Goal: Task Accomplishment & Management: Complete application form

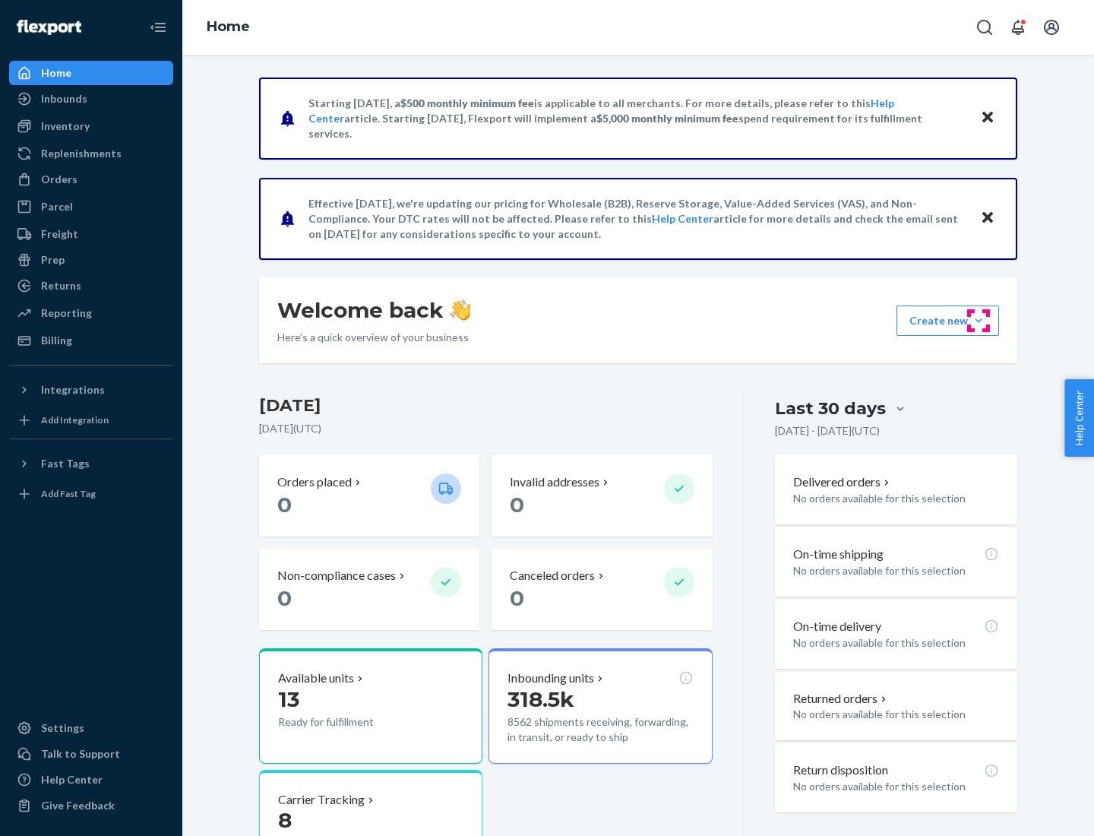
click at [979, 321] on button "Create new Create new inbound Create new order Create new product" at bounding box center [947, 320] width 103 height 30
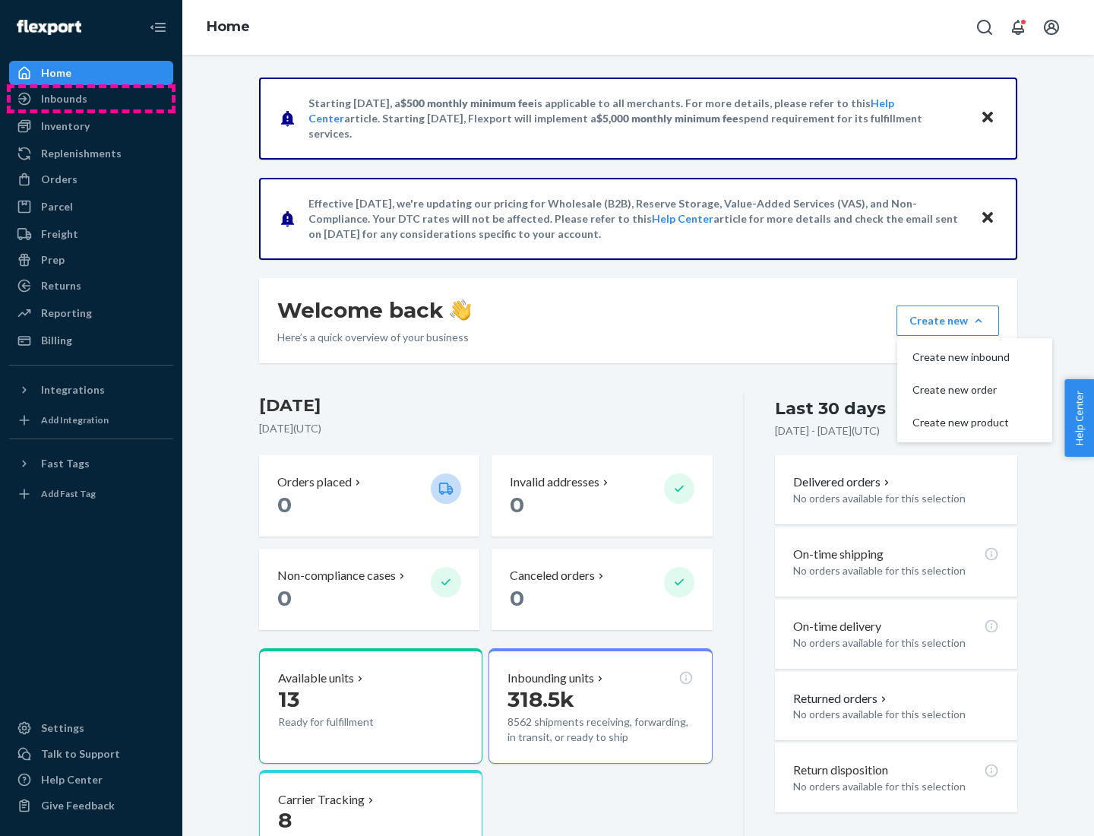
click at [91, 99] on div "Inbounds" at bounding box center [91, 98] width 161 height 21
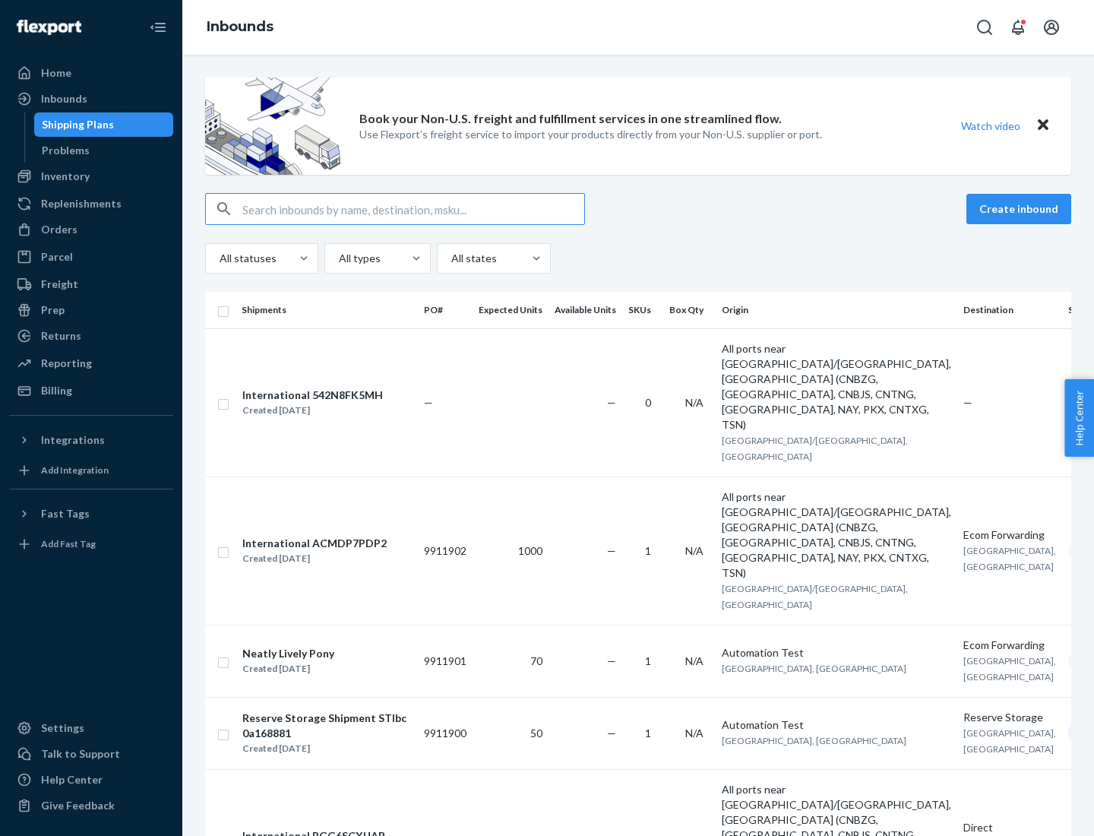
click at [1021, 209] on button "Create inbound" at bounding box center [1018, 209] width 105 height 30
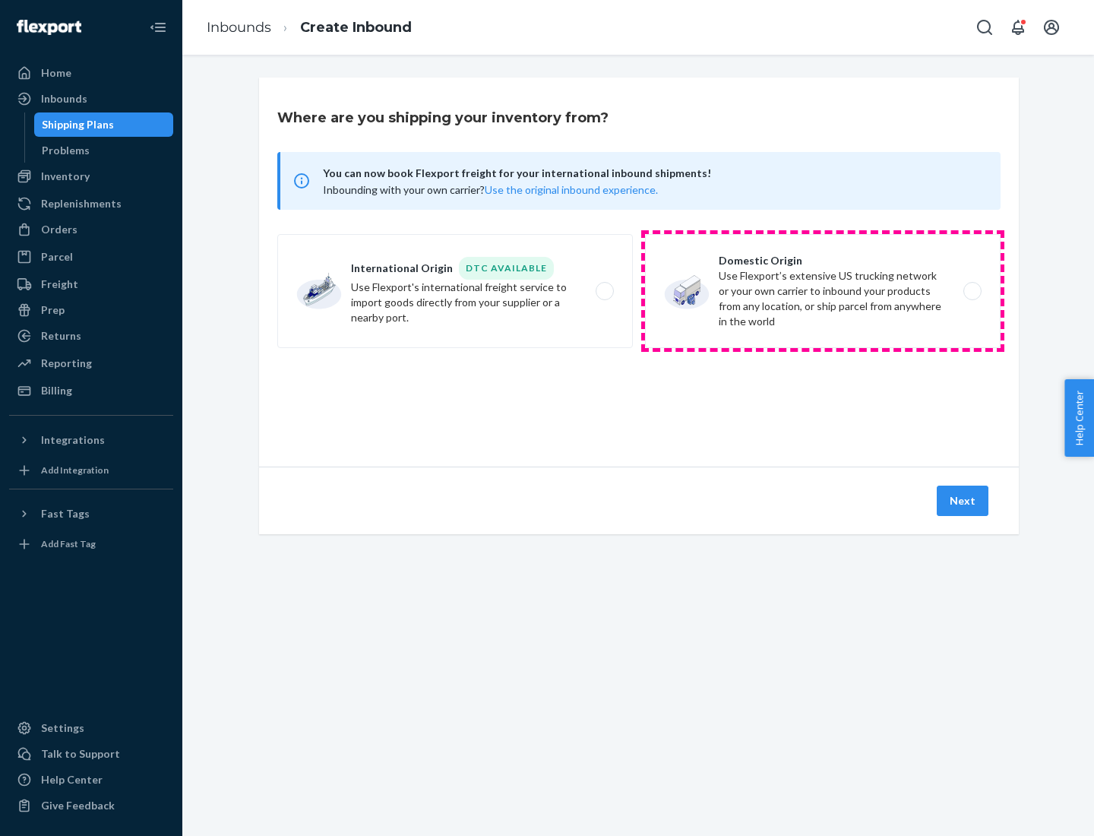
click at [823, 291] on label "Domestic Origin Use Flexport’s extensive US trucking network or your own carrie…" at bounding box center [823, 291] width 356 height 114
click at [972, 291] on input "Domestic Origin Use Flexport’s extensive US trucking network or your own carrie…" at bounding box center [977, 291] width 10 height 10
radio input "true"
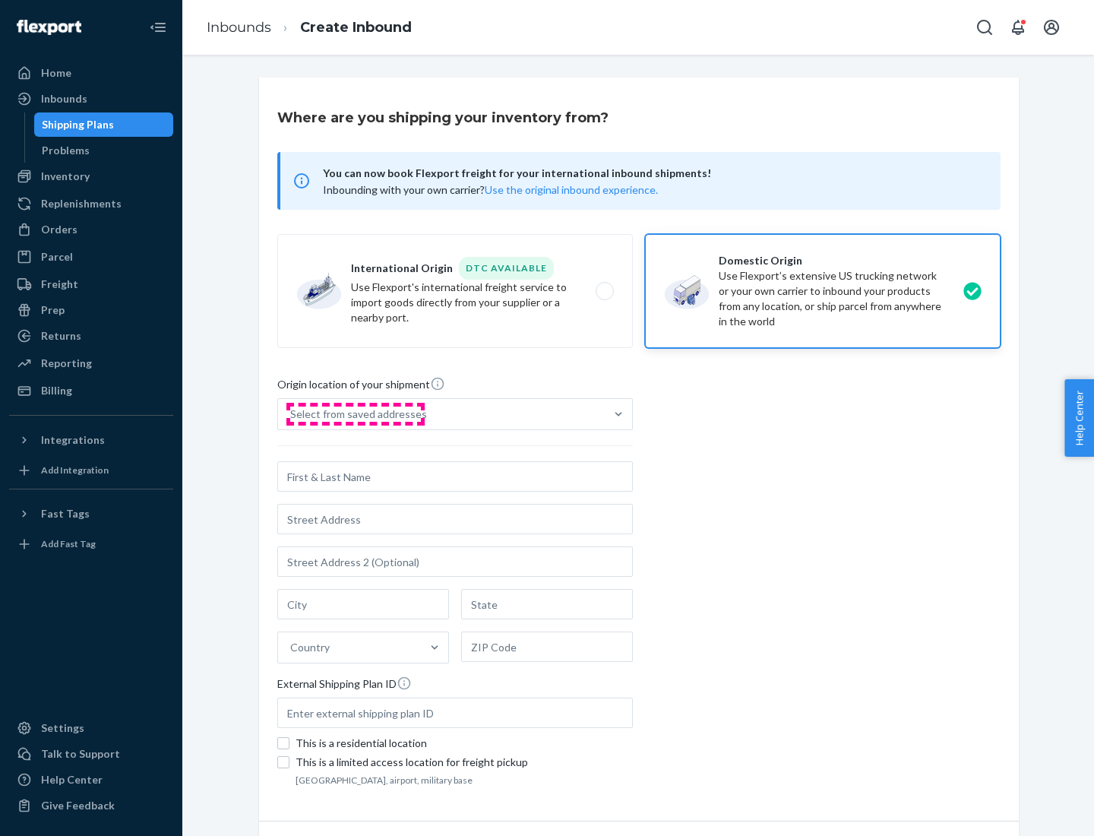
click at [355, 414] on div "Select from saved addresses" at bounding box center [358, 413] width 137 height 15
click at [292, 414] on input "Select from saved addresses" at bounding box center [291, 413] width 2 height 15
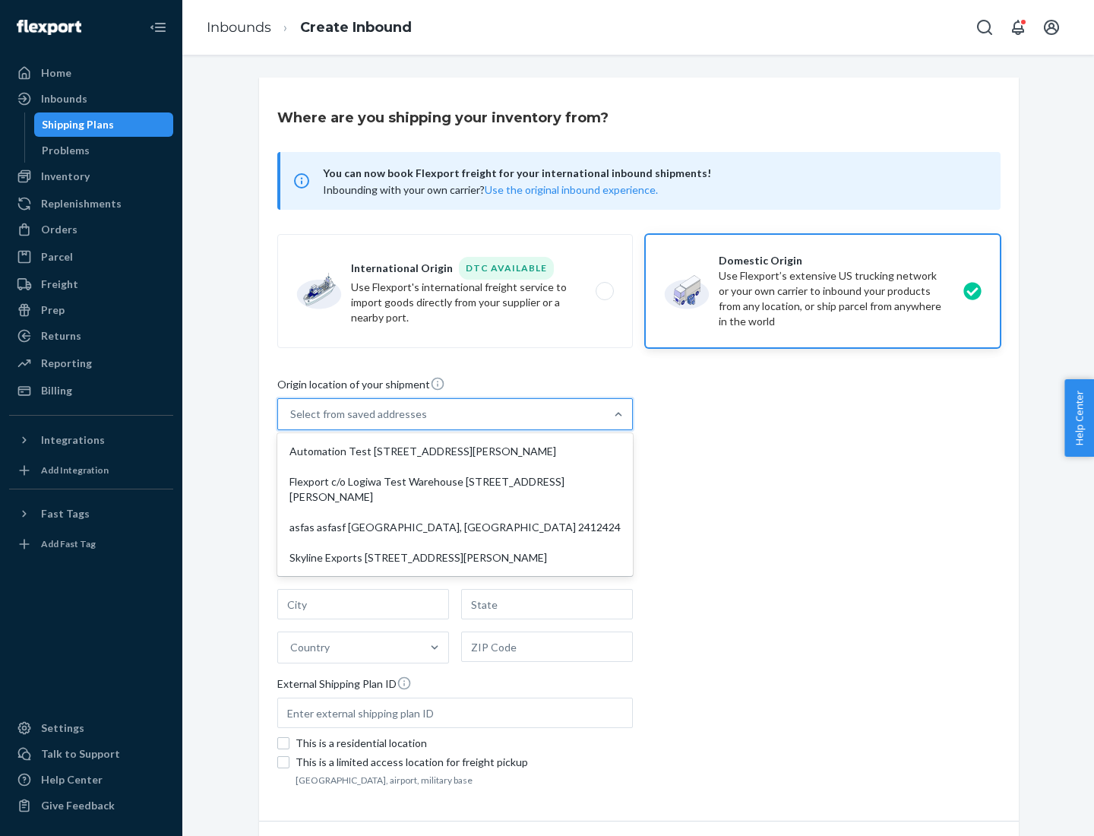
scroll to position [6, 0]
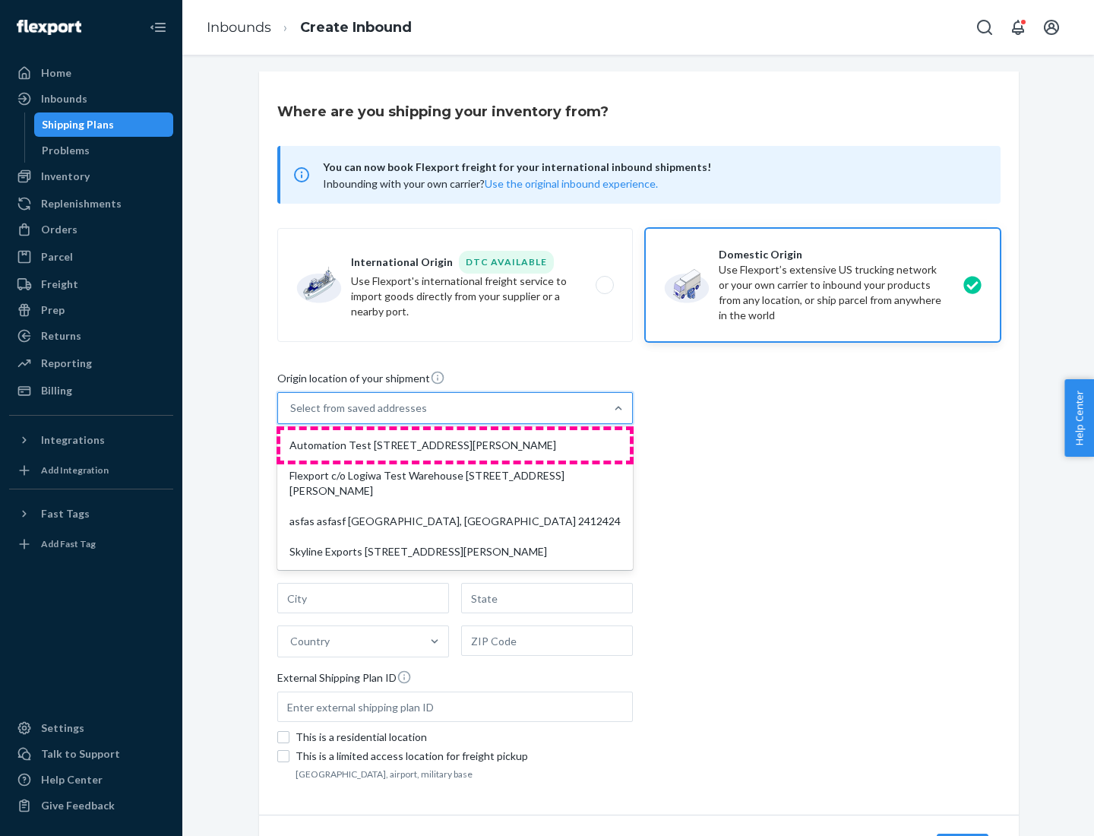
click at [455, 445] on div "Automation Test [STREET_ADDRESS][PERSON_NAME]" at bounding box center [454, 445] width 349 height 30
click at [292, 416] on input "option Automation Test [STREET_ADDRESS][PERSON_NAME] focused, 1 of 4. 4 results…" at bounding box center [291, 407] width 2 height 15
type input "Automation Test"
type input "9th Floor"
type input "[GEOGRAPHIC_DATA]"
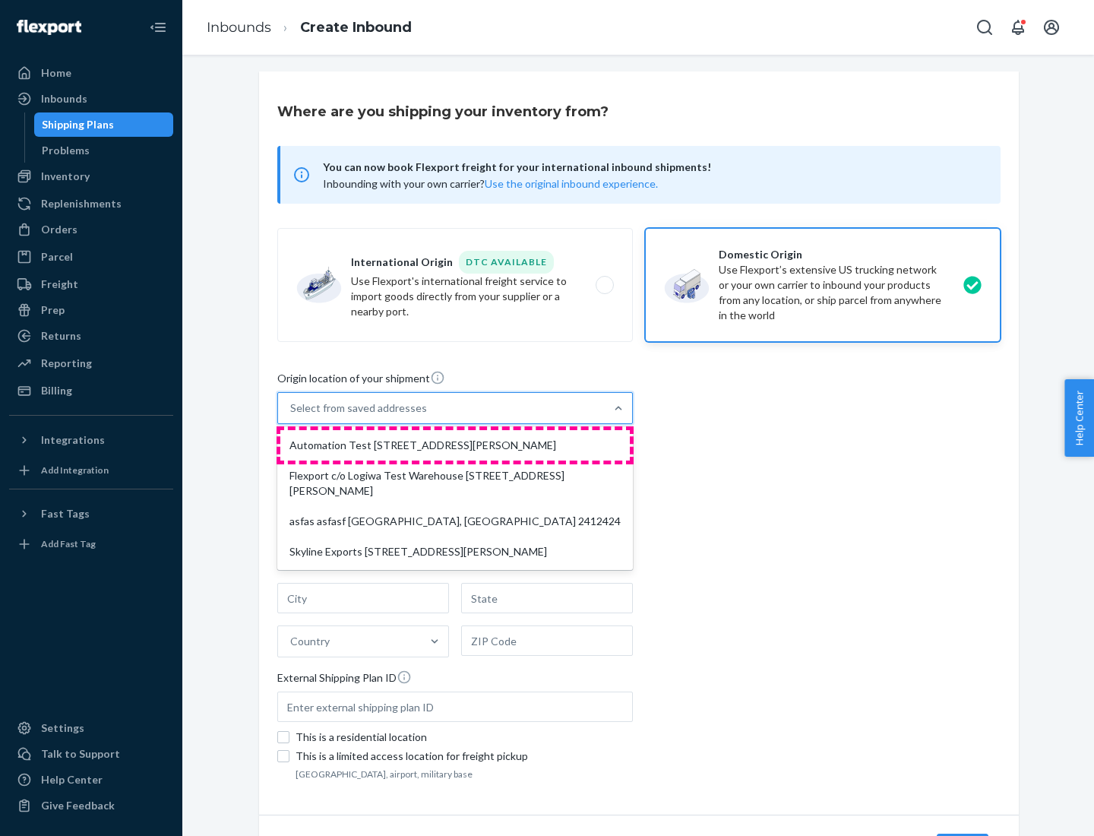
type input "CA"
type input "94104"
type input "[STREET_ADDRESS][PERSON_NAME]"
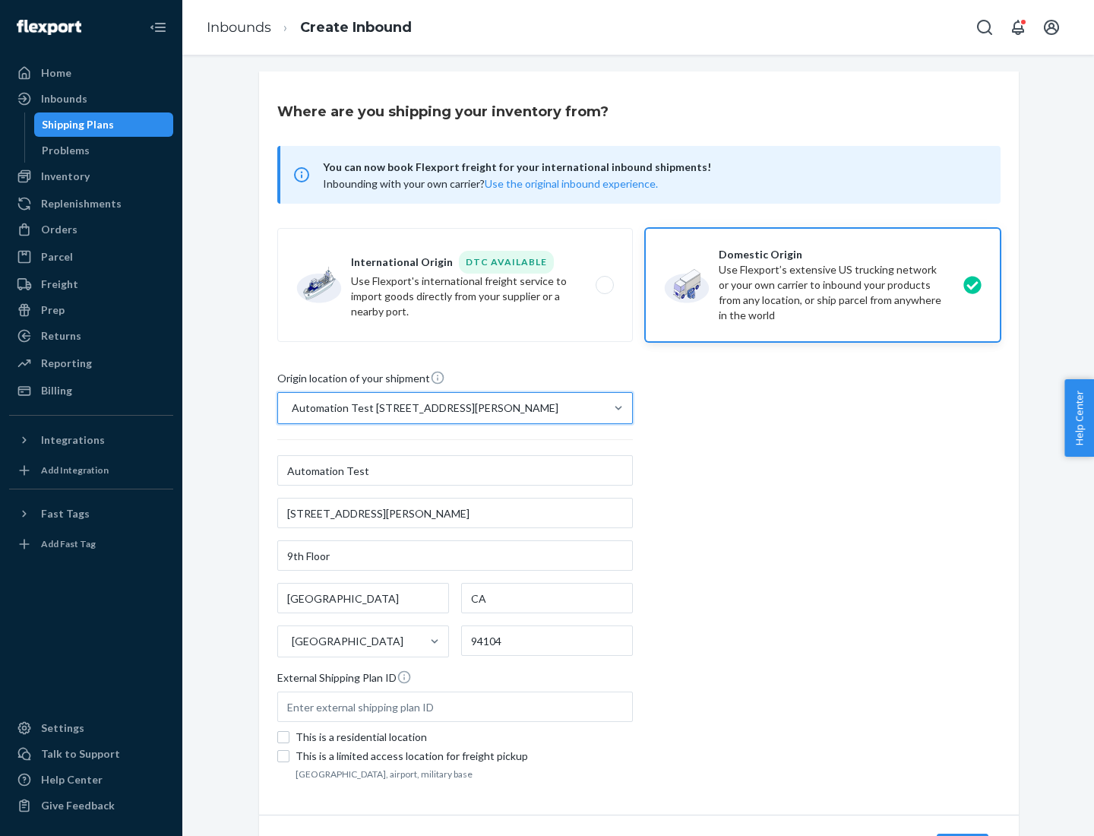
scroll to position [89, 0]
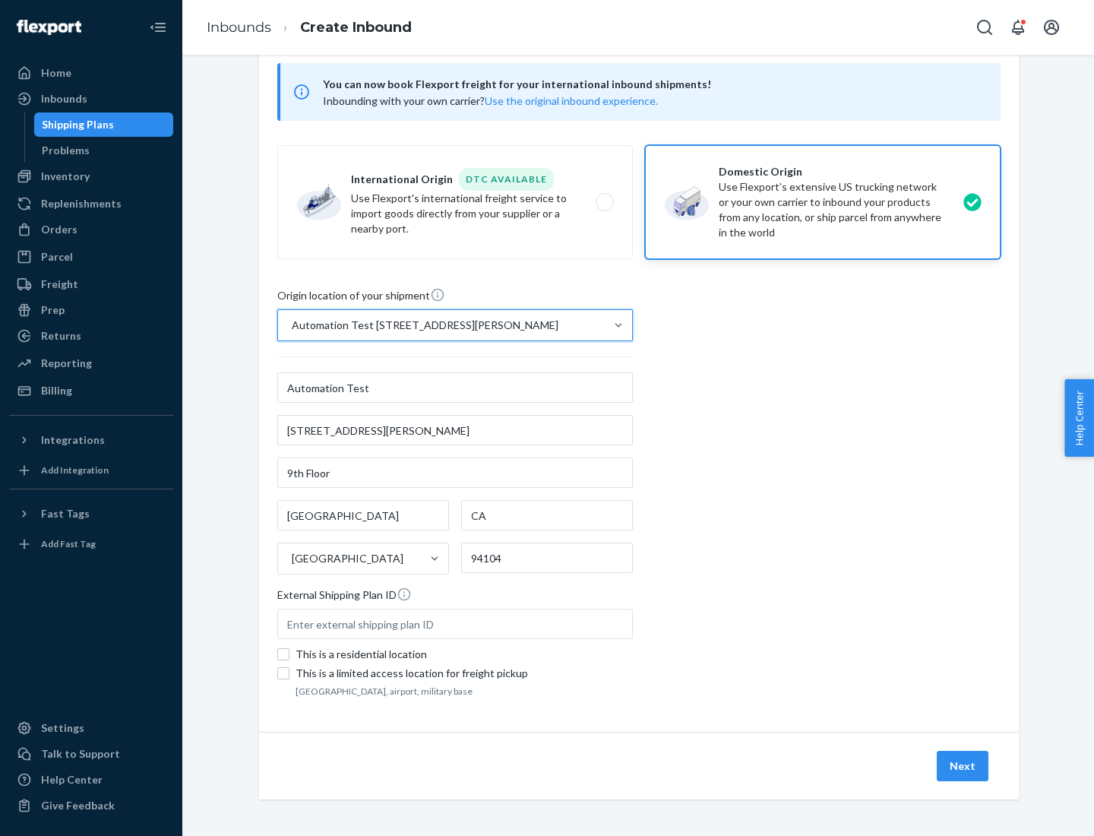
click at [963, 766] on button "Next" at bounding box center [963, 766] width 52 height 30
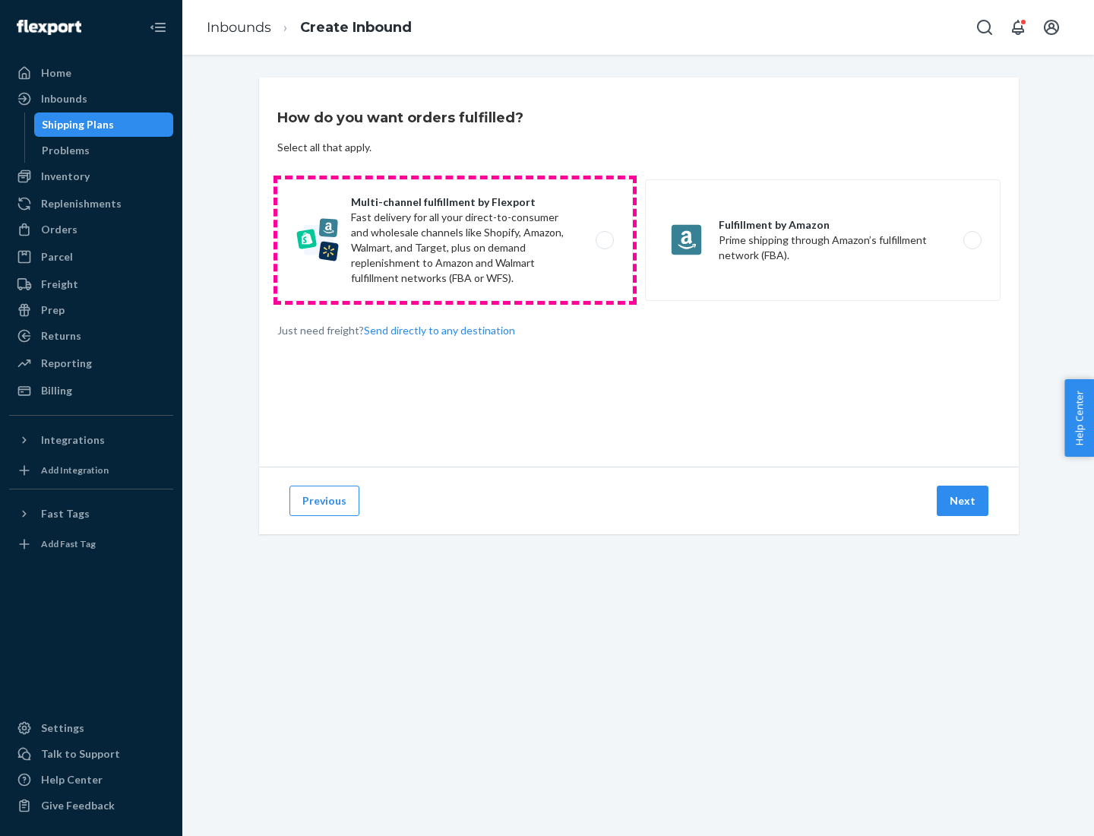
click at [455, 240] on label "Multi-channel fulfillment by Flexport Fast delivery for all your direct-to-cons…" at bounding box center [455, 240] width 356 height 122
click at [604, 240] on input "Multi-channel fulfillment by Flexport Fast delivery for all your direct-to-cons…" at bounding box center [609, 241] width 10 height 10
radio input "true"
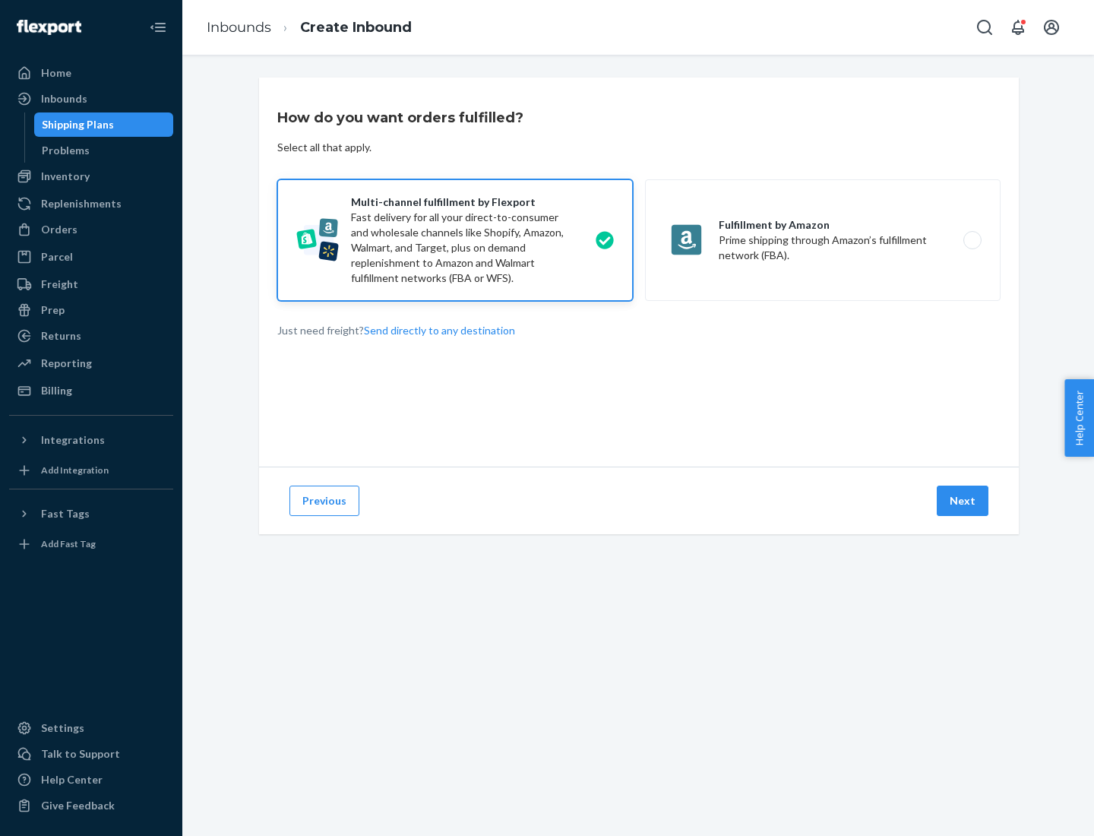
click at [963, 501] on button "Next" at bounding box center [963, 500] width 52 height 30
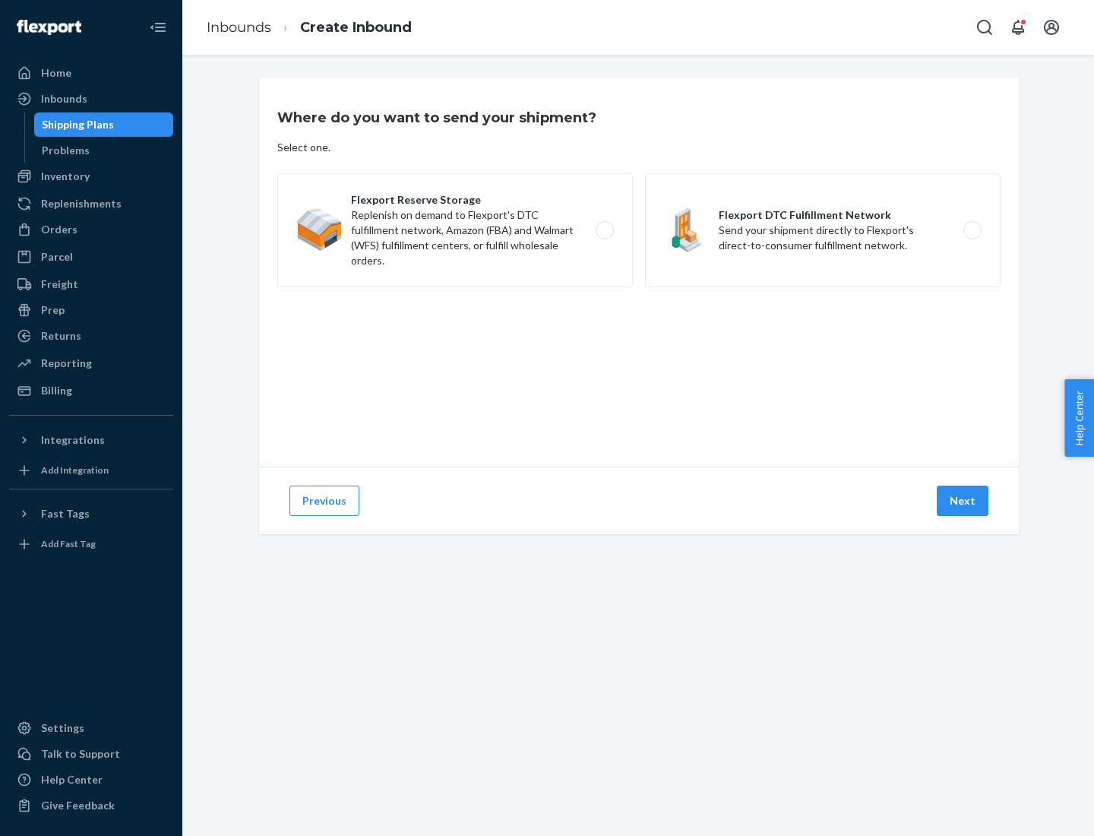
click at [823, 230] on label "Flexport DTC Fulfillment Network Send your shipment directly to Flexport's dire…" at bounding box center [823, 230] width 356 height 114
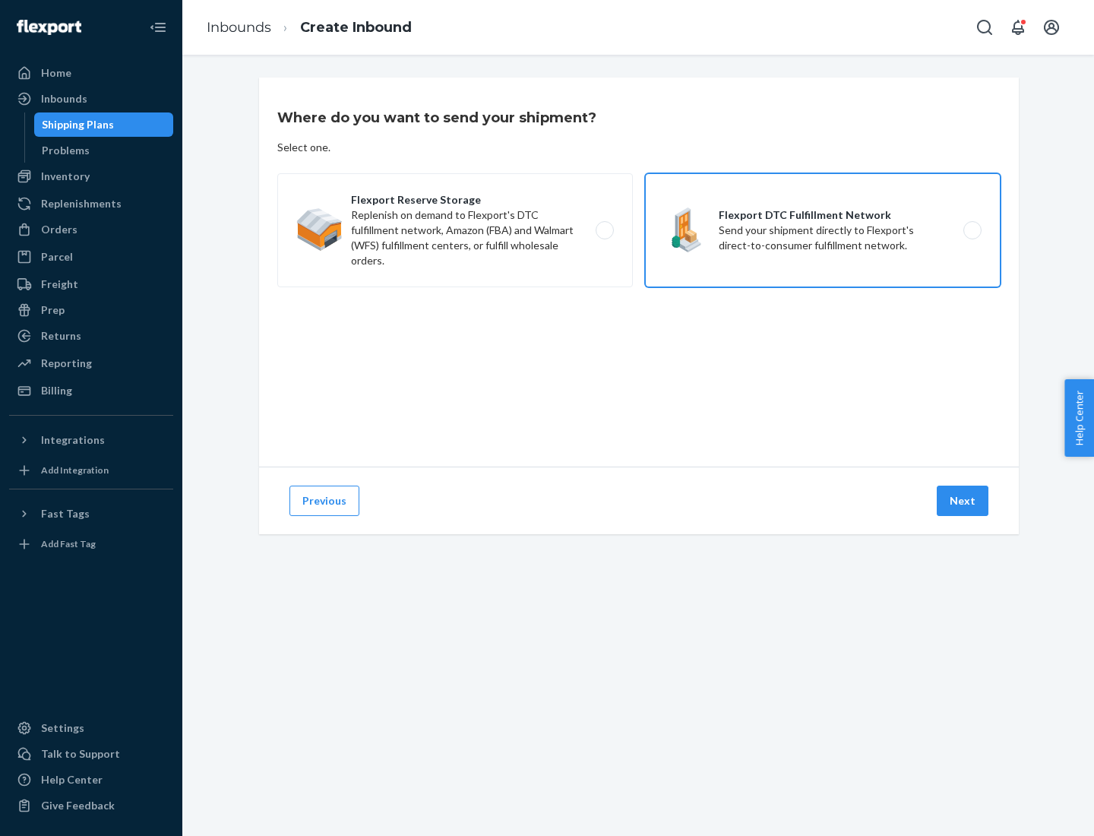
click at [972, 230] on input "Flexport DTC Fulfillment Network Send your shipment directly to Flexport's dire…" at bounding box center [977, 231] width 10 height 10
radio input "true"
click at [963, 501] on button "Next" at bounding box center [963, 500] width 52 height 30
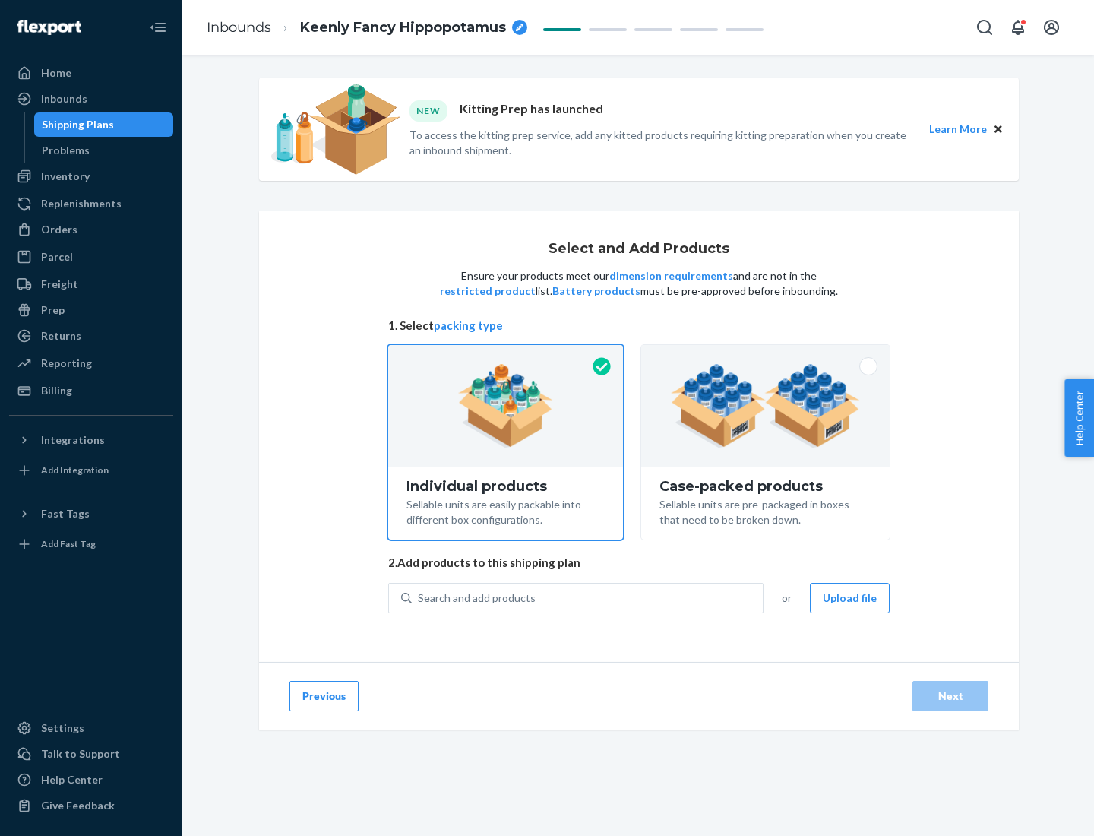
click at [766, 406] on img at bounding box center [765, 406] width 189 height 84
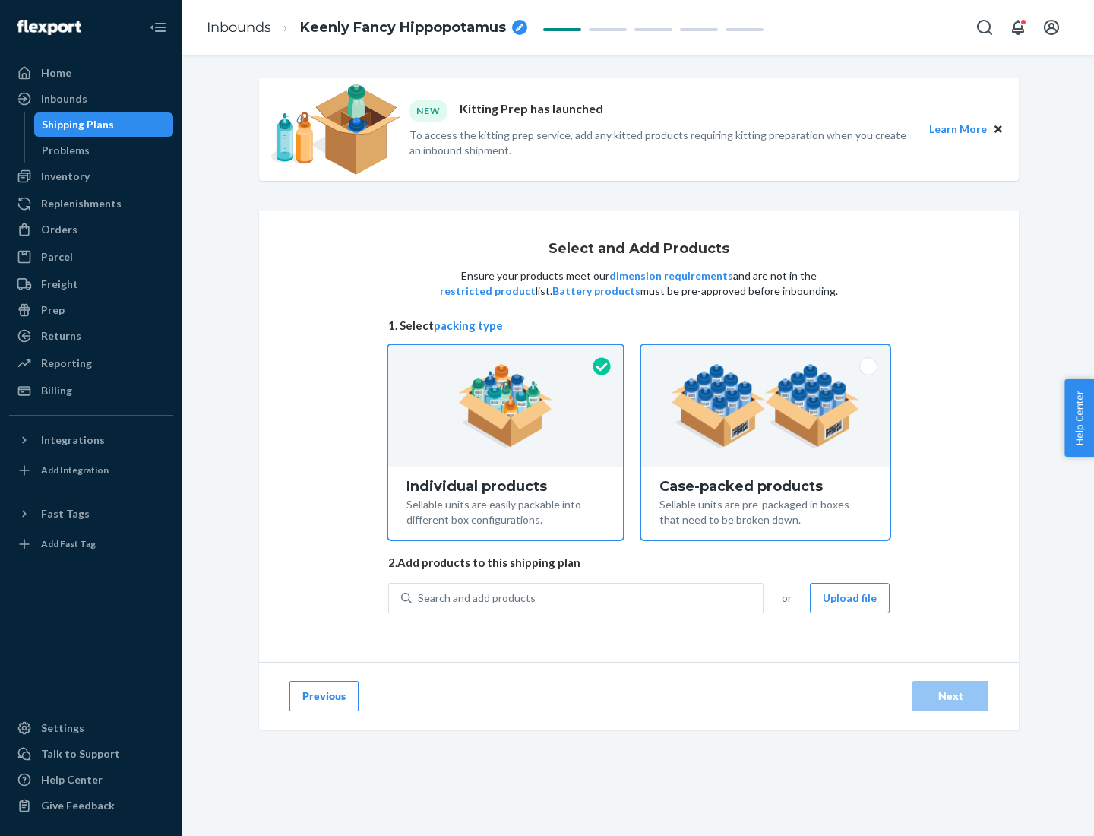
click at [766, 355] on input "Case-packed products Sellable units are pre-packaged in boxes that need to be b…" at bounding box center [765, 350] width 10 height 10
radio input "true"
radio input "false"
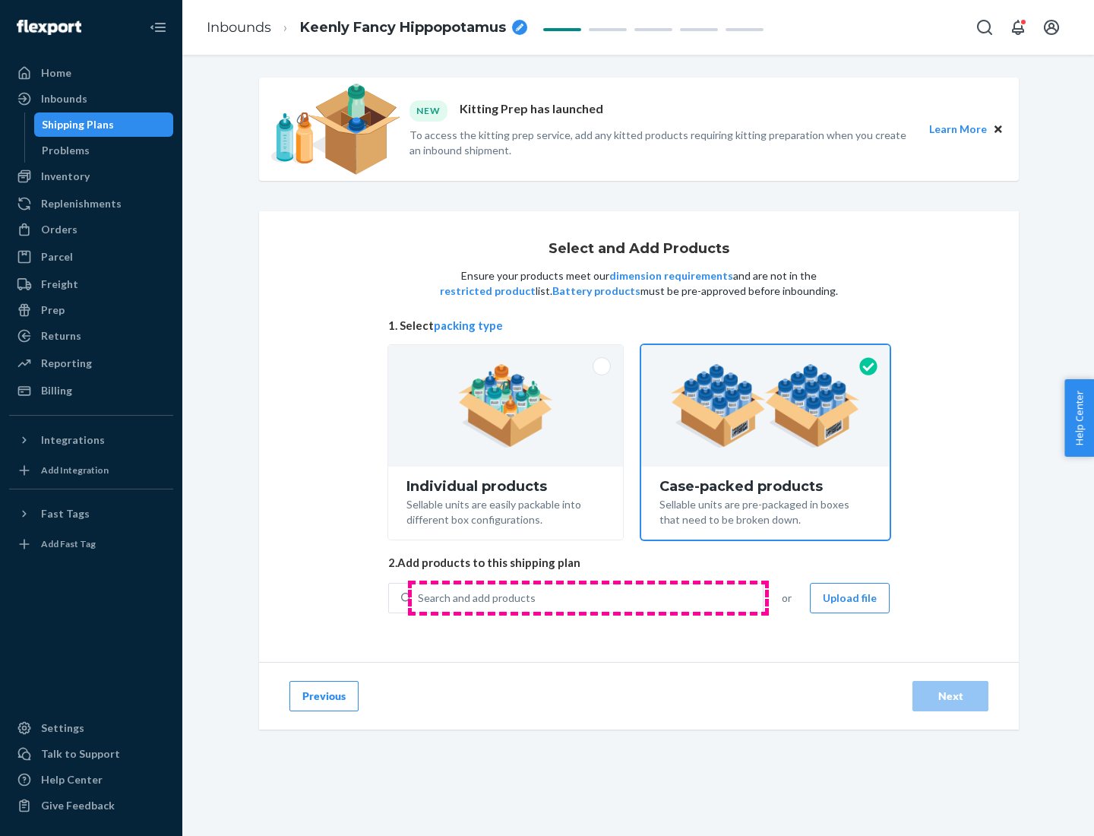
click at [588, 597] on div "Search and add products" at bounding box center [587, 597] width 351 height 27
click at [419, 597] on input "Search and add products" at bounding box center [419, 597] width 2 height 15
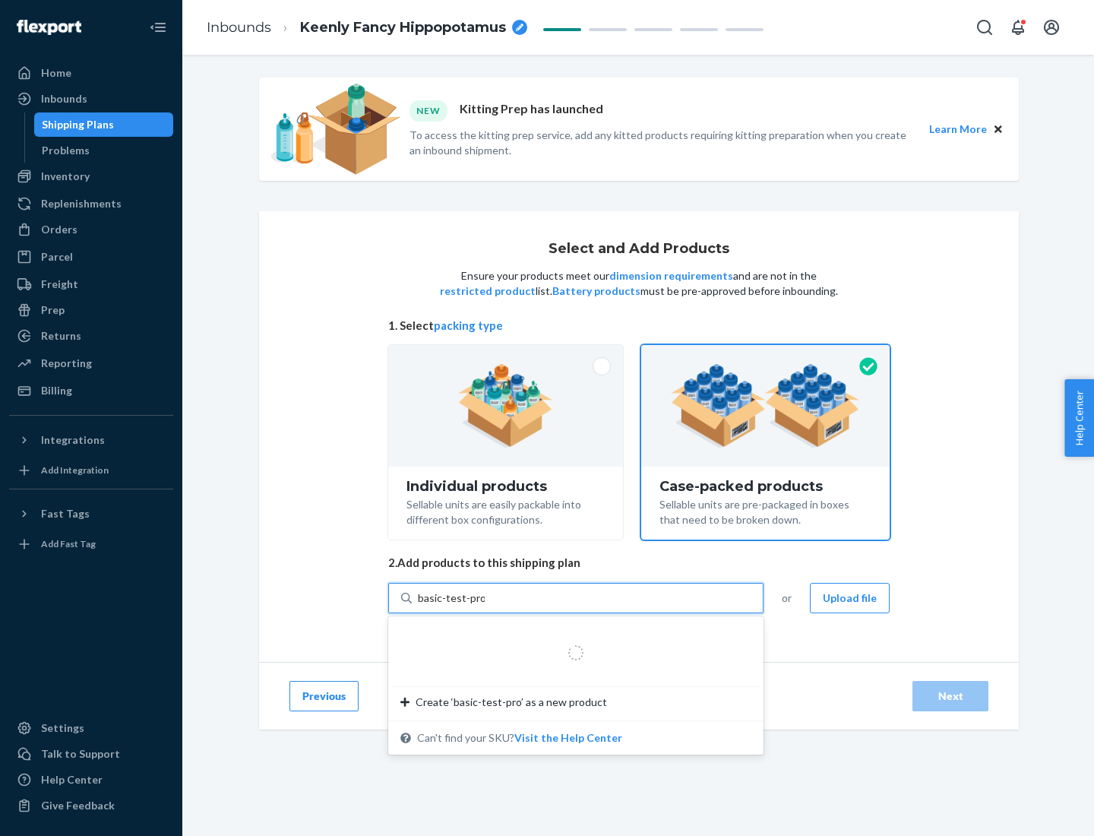
type input "basic-test-product-1"
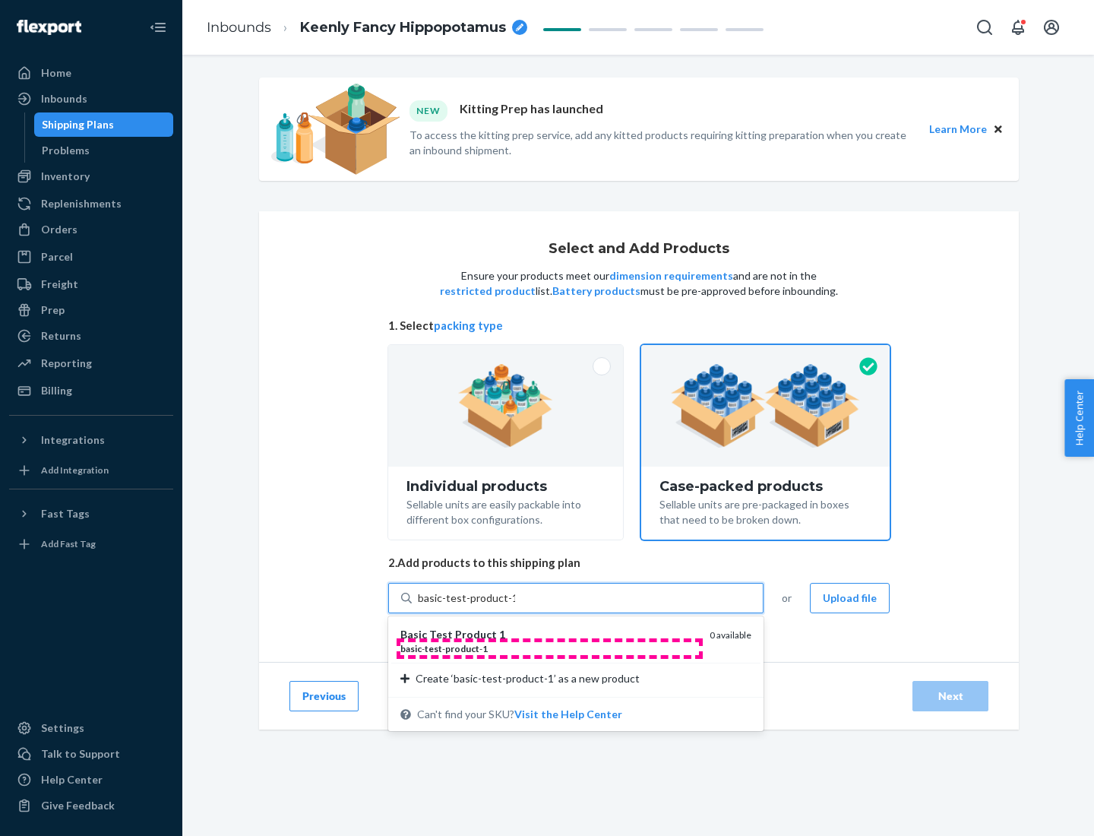
click at [549, 648] on div "basic - test - product - 1" at bounding box center [548, 648] width 297 height 13
click at [515, 605] on input "basic-test-product-1" at bounding box center [466, 597] width 97 height 15
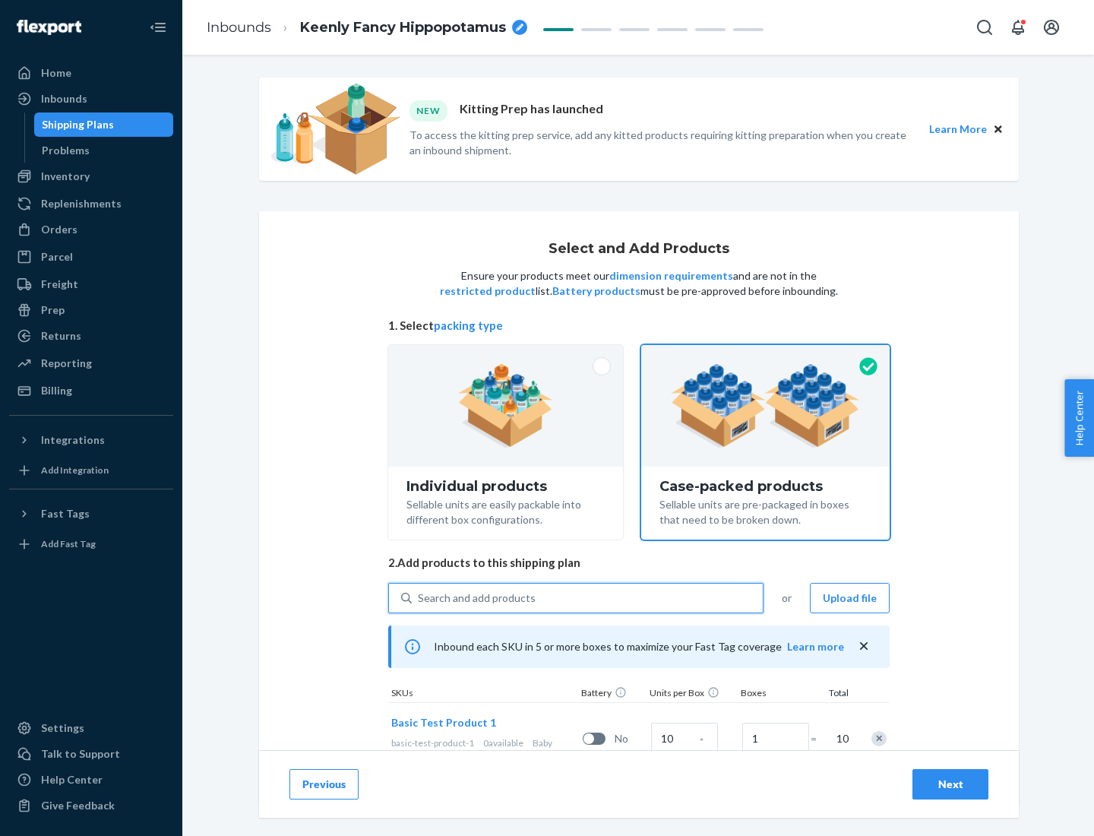
scroll to position [55, 0]
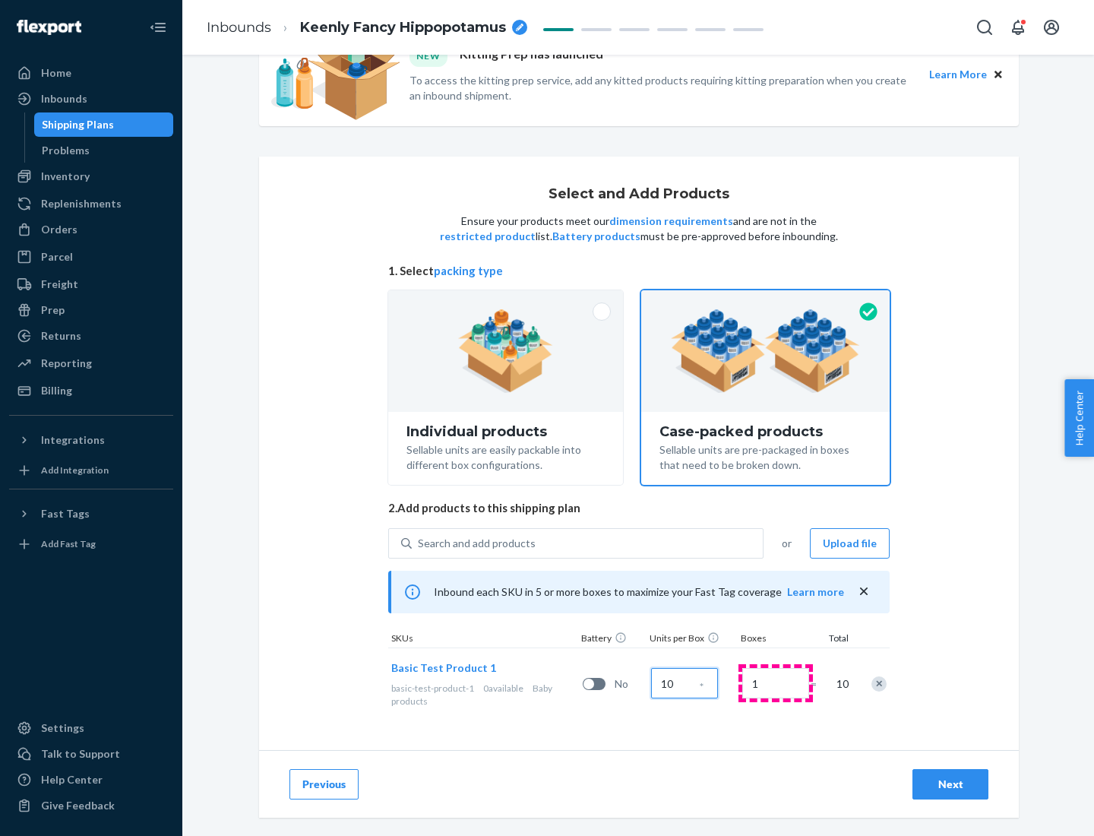
type input "10"
type input "7"
click at [950, 784] on div "Next" at bounding box center [950, 783] width 50 height 15
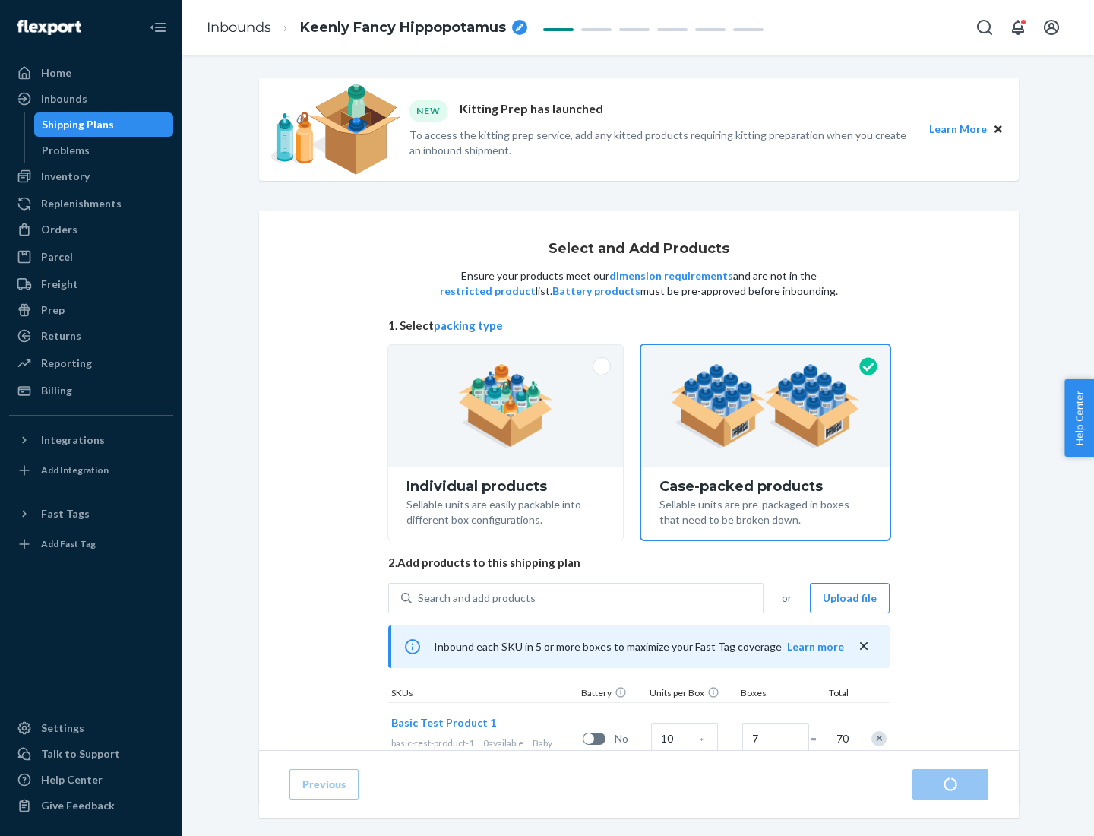
radio input "true"
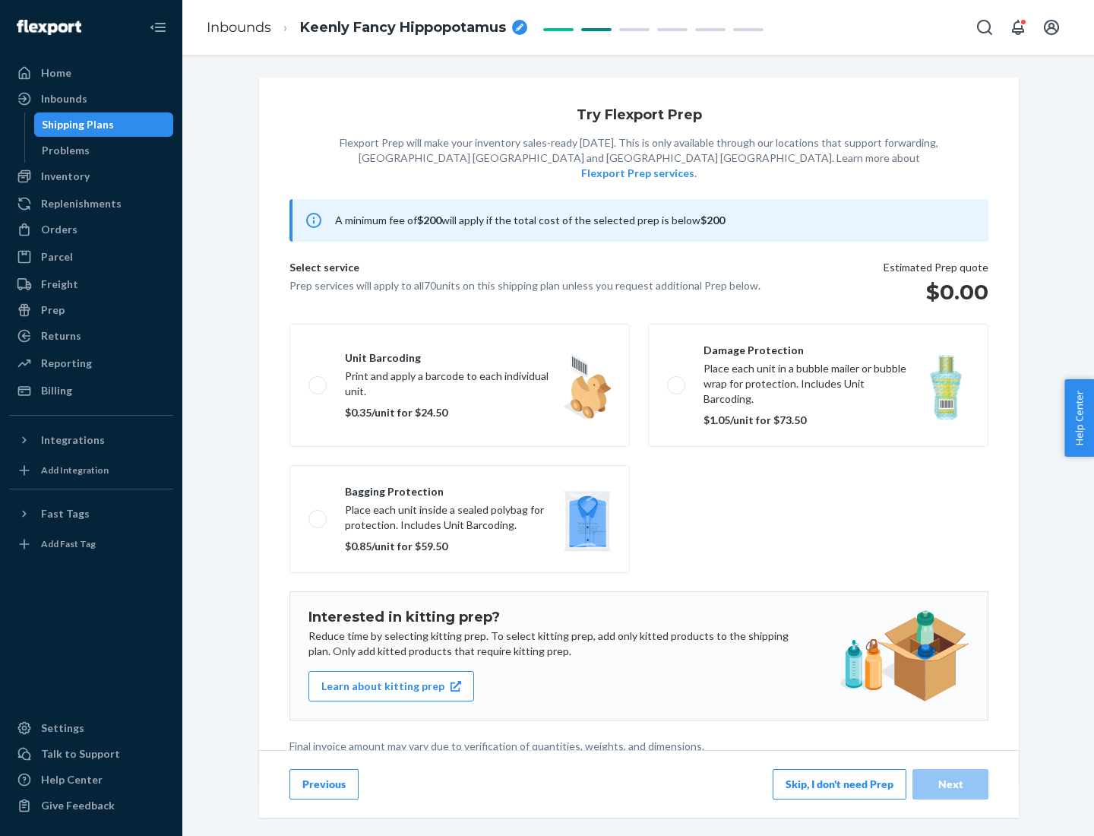
scroll to position [4, 0]
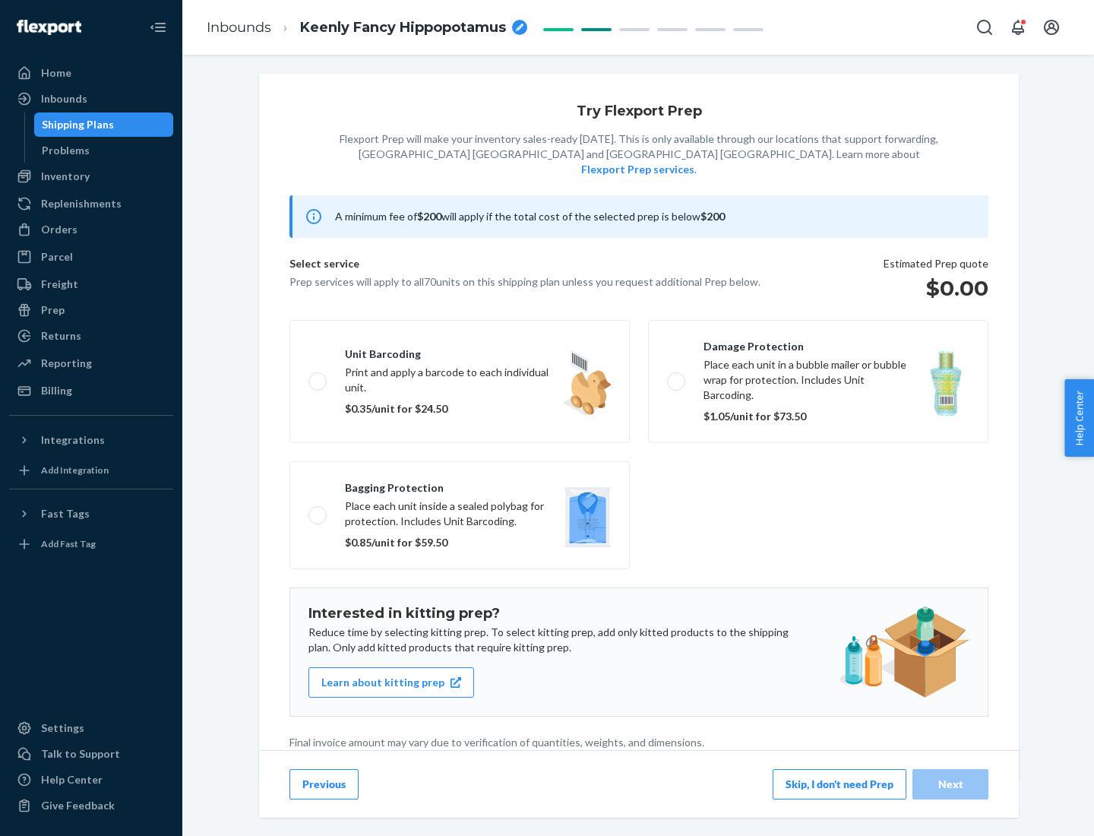
click at [460, 484] on label "Bagging protection Place each unit inside a sealed polybag for protection. Incl…" at bounding box center [459, 515] width 340 height 108
click at [318, 510] on input "Bagging protection Place each unit inside a sealed polybag for protection. Incl…" at bounding box center [313, 515] width 10 height 10
checkbox input "true"
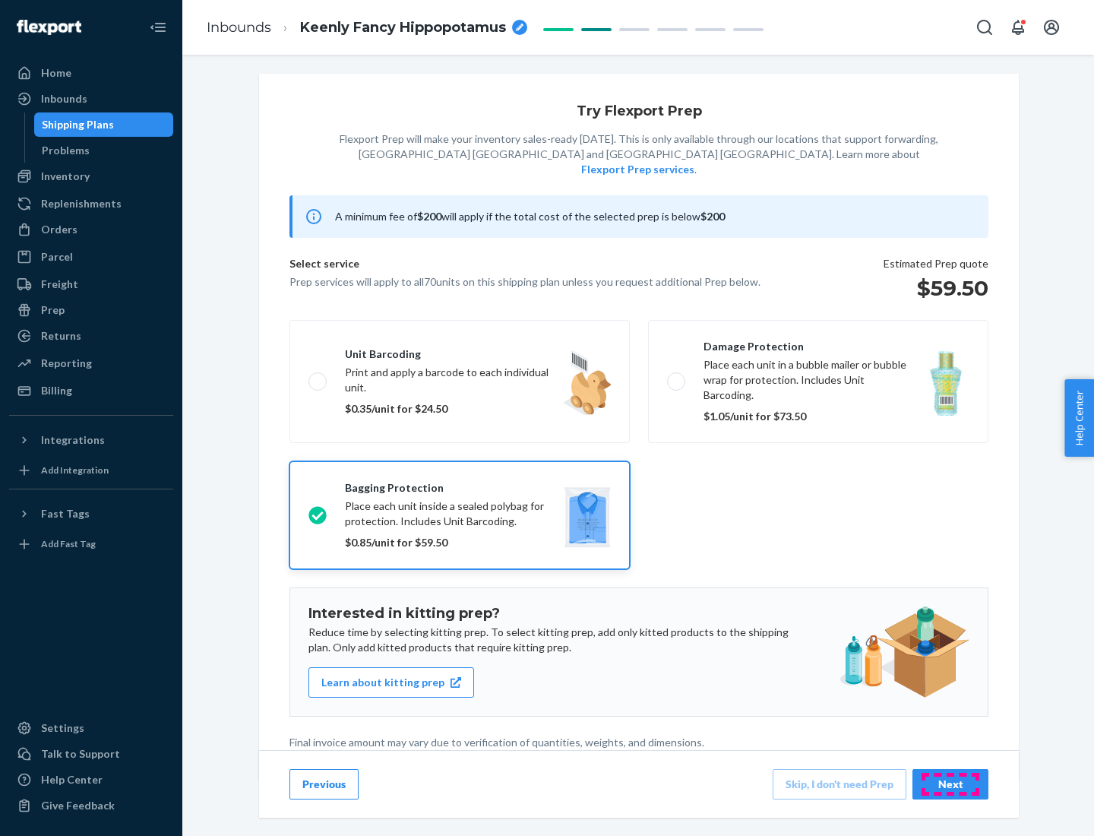
click at [950, 783] on div "Next" at bounding box center [950, 783] width 50 height 15
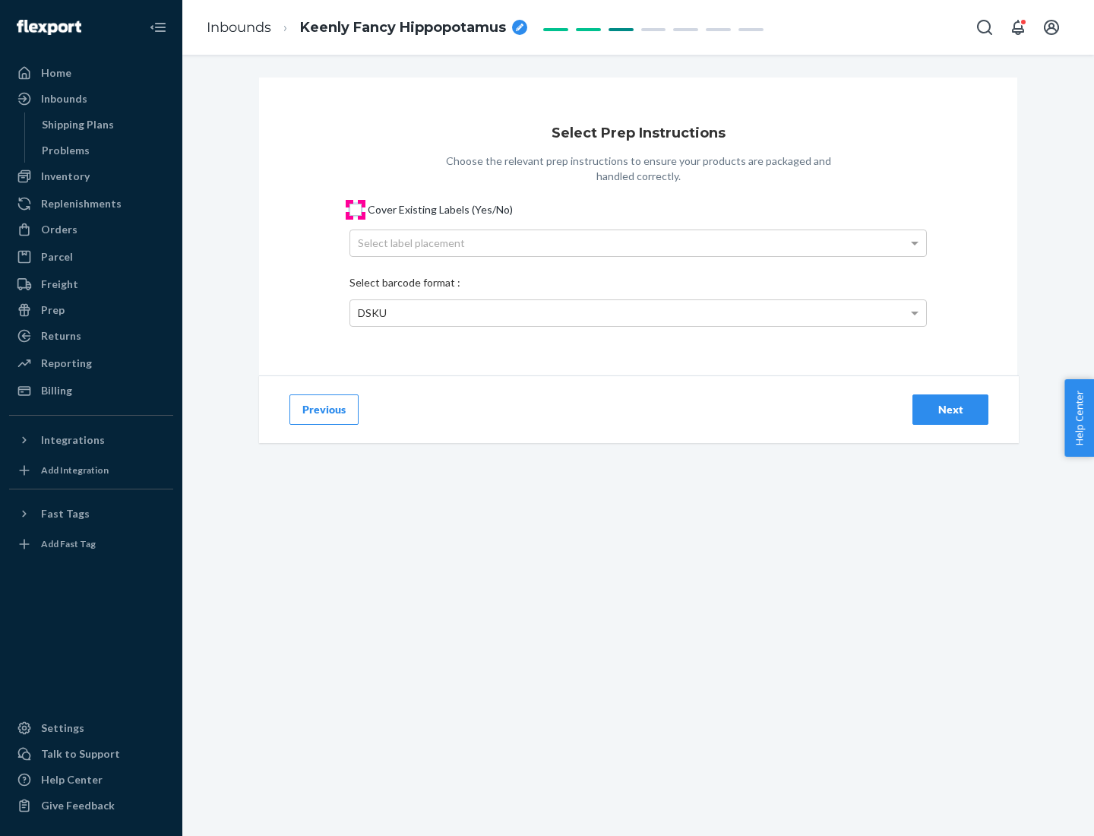
click at [356, 209] on input "Cover Existing Labels (Yes/No)" at bounding box center [355, 210] width 12 height 12
checkbox input "true"
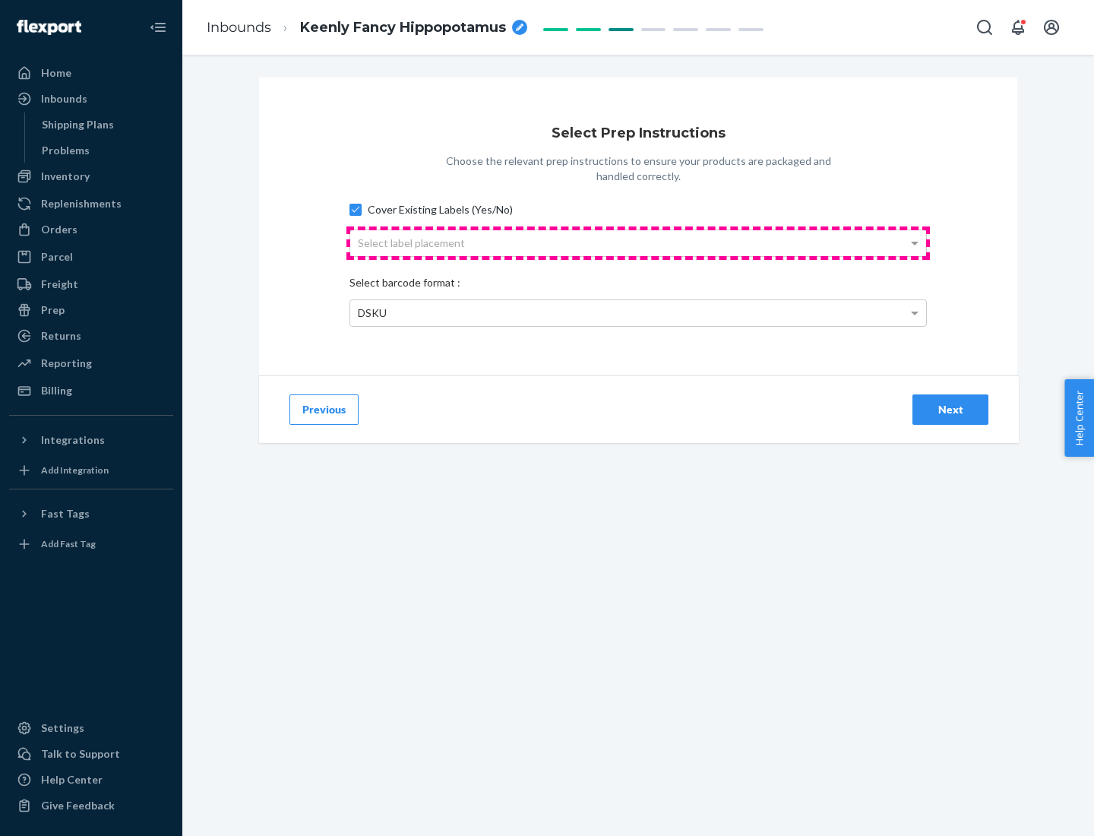
click at [638, 242] on div "Select label placement" at bounding box center [638, 243] width 576 height 26
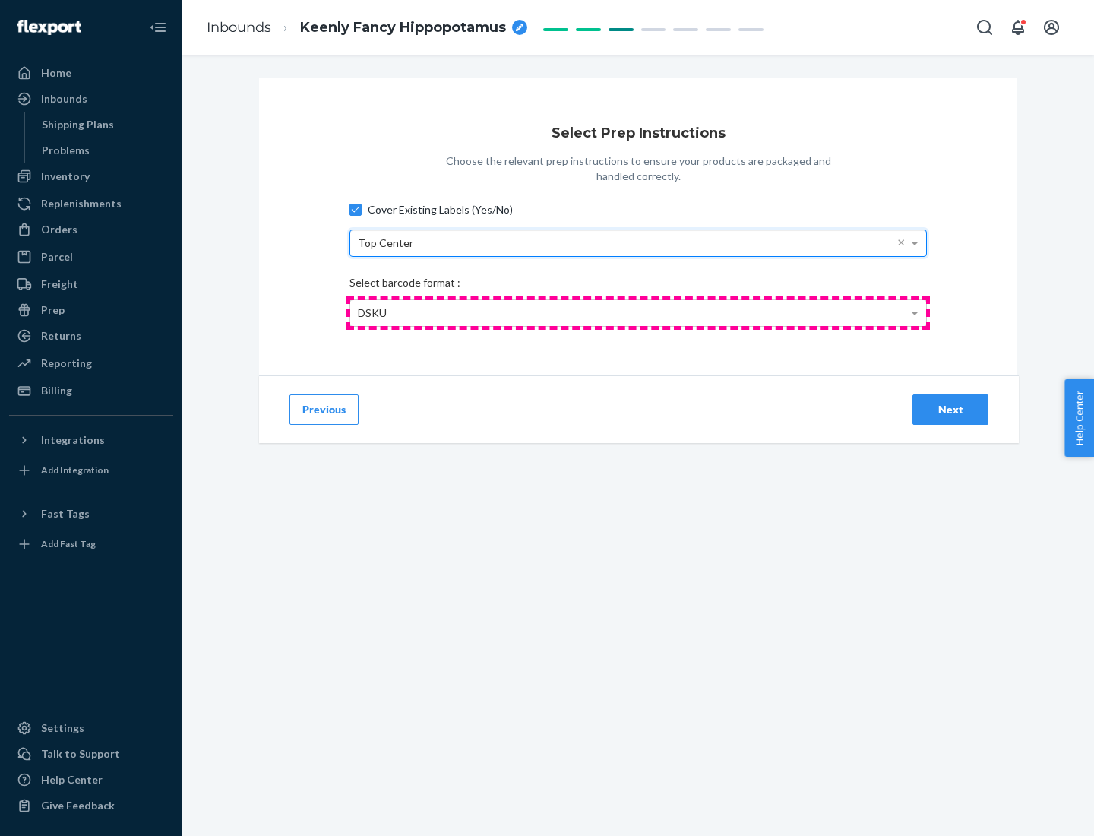
click at [638, 312] on div "DSKU" at bounding box center [638, 313] width 576 height 26
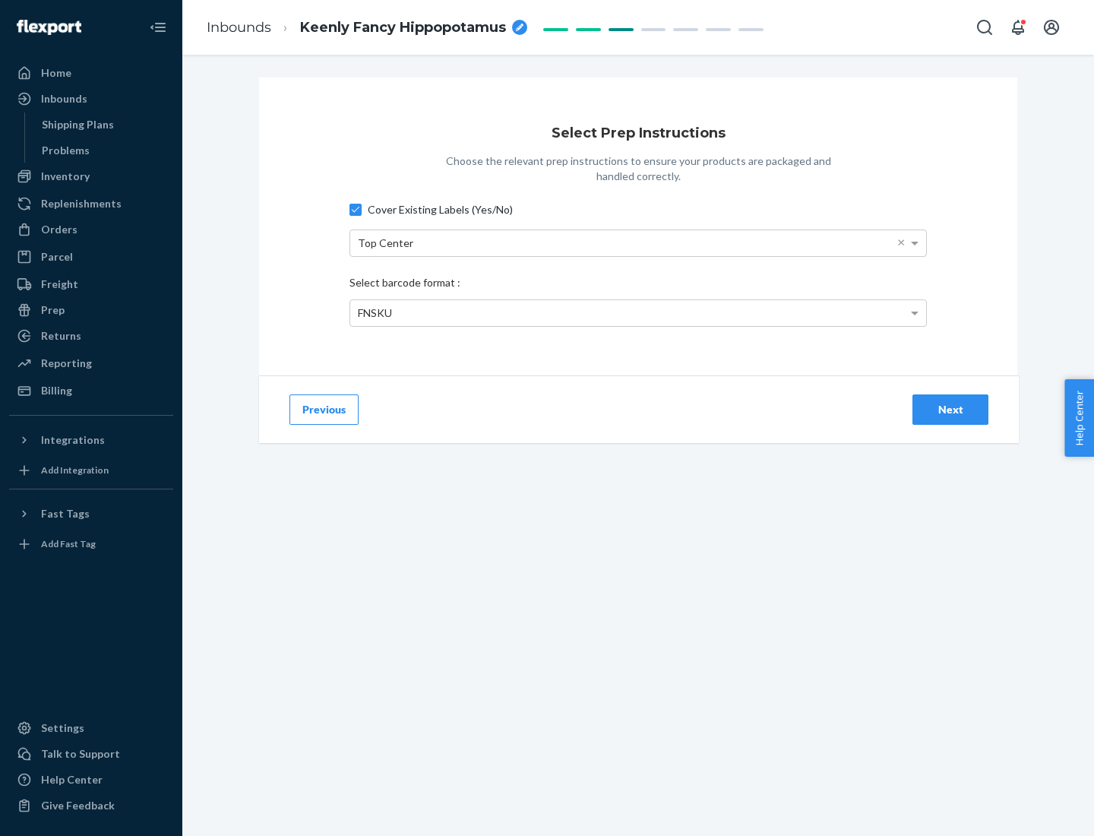
click at [950, 409] on div "Next" at bounding box center [950, 409] width 50 height 15
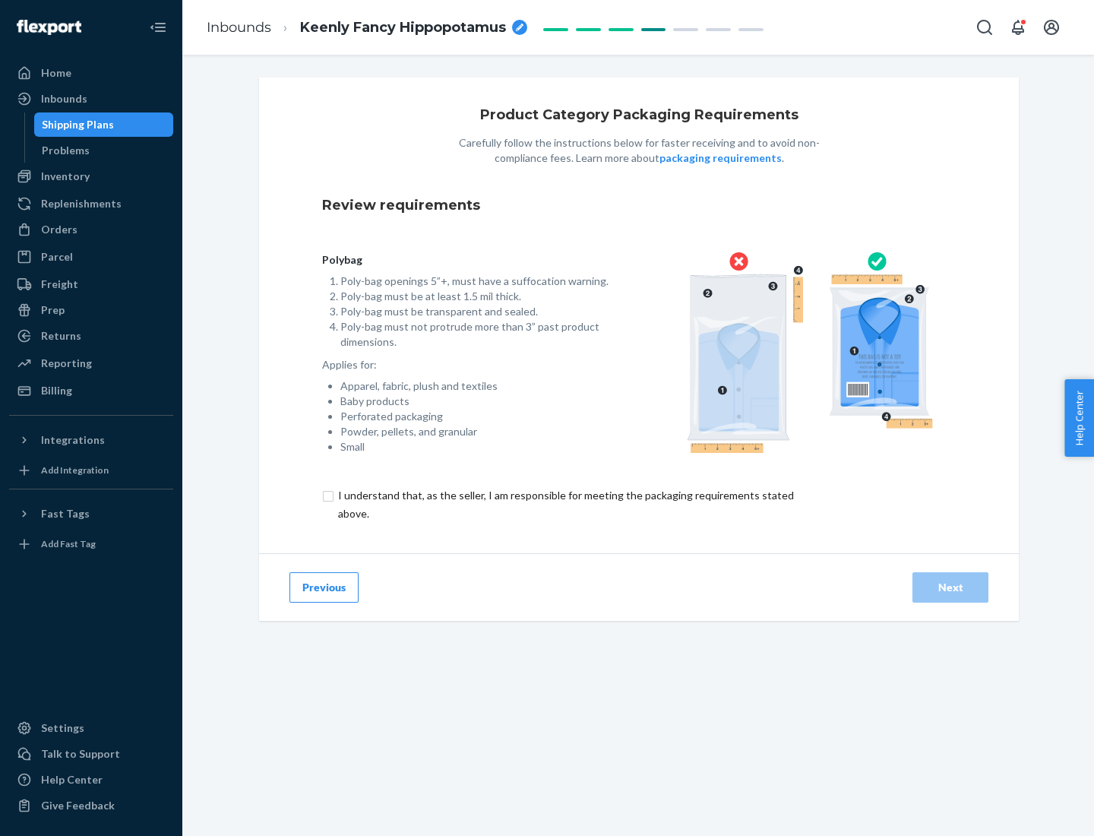
click at [564, 504] on input "checkbox" at bounding box center [574, 504] width 505 height 36
checkbox input "true"
click at [950, 587] on div "Next" at bounding box center [950, 587] width 50 height 15
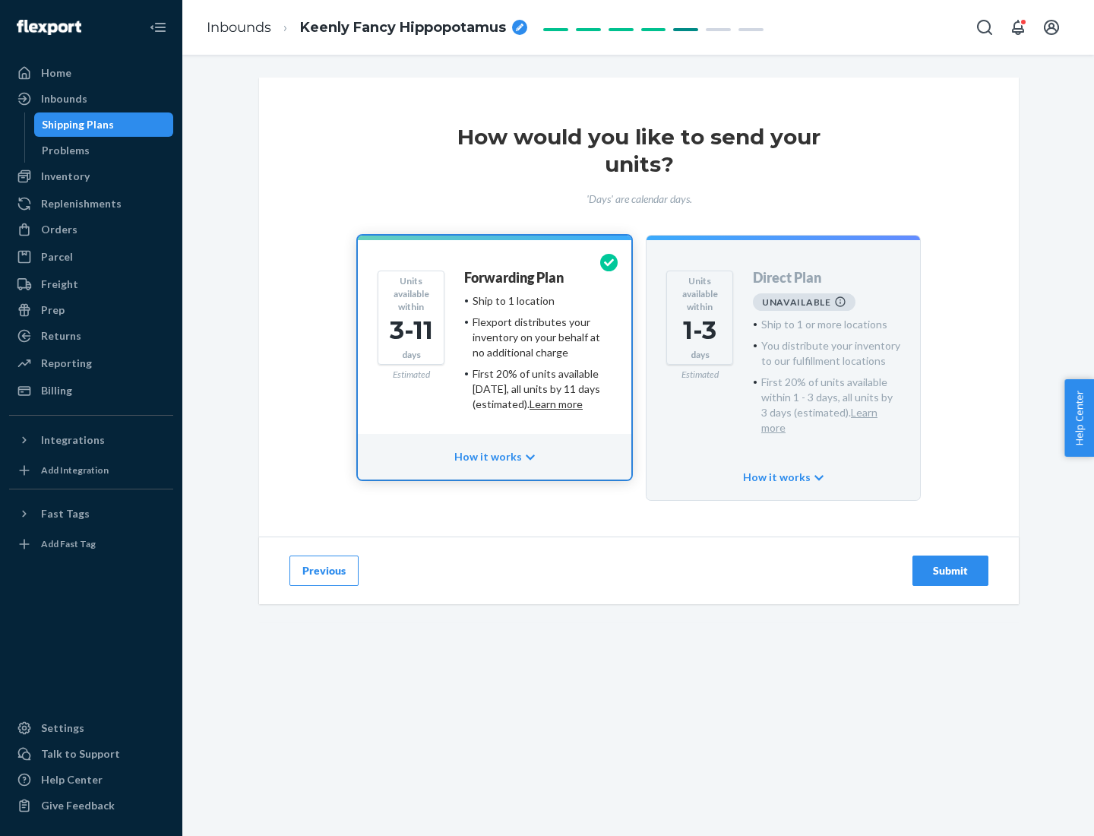
click at [515, 277] on h4 "Forwarding Plan" at bounding box center [514, 277] width 100 height 15
click at [950, 563] on div "Submit" at bounding box center [950, 570] width 50 height 15
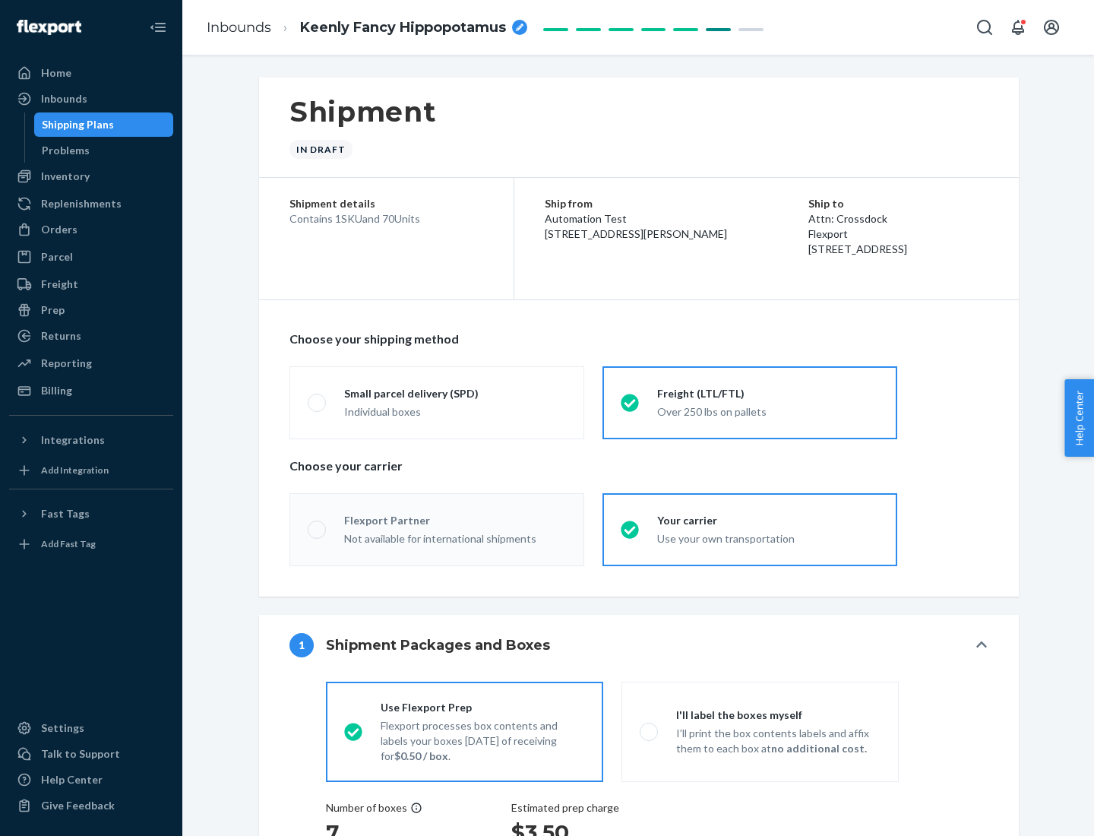
radio input "true"
radio input "false"
radio input "true"
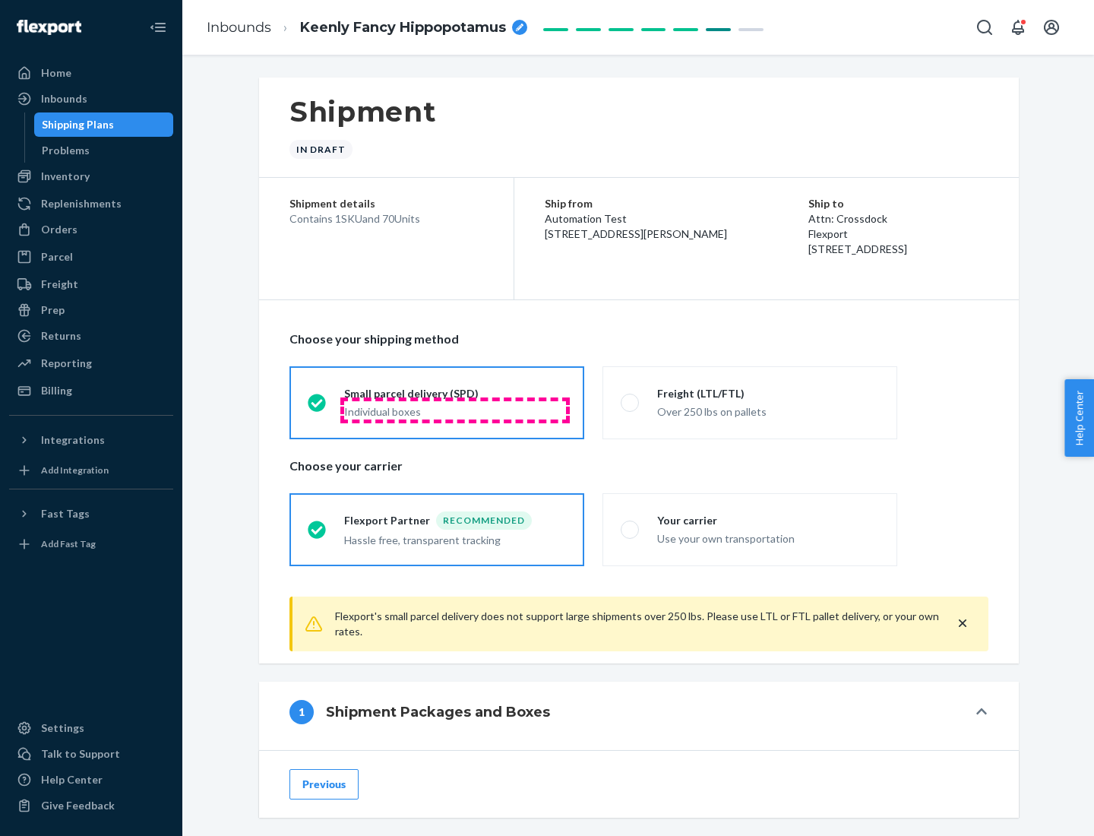
click at [455, 409] on div "Individual boxes" at bounding box center [455, 411] width 222 height 15
click at [318, 407] on input "Small parcel delivery (SPD) Individual boxes" at bounding box center [313, 402] width 10 height 10
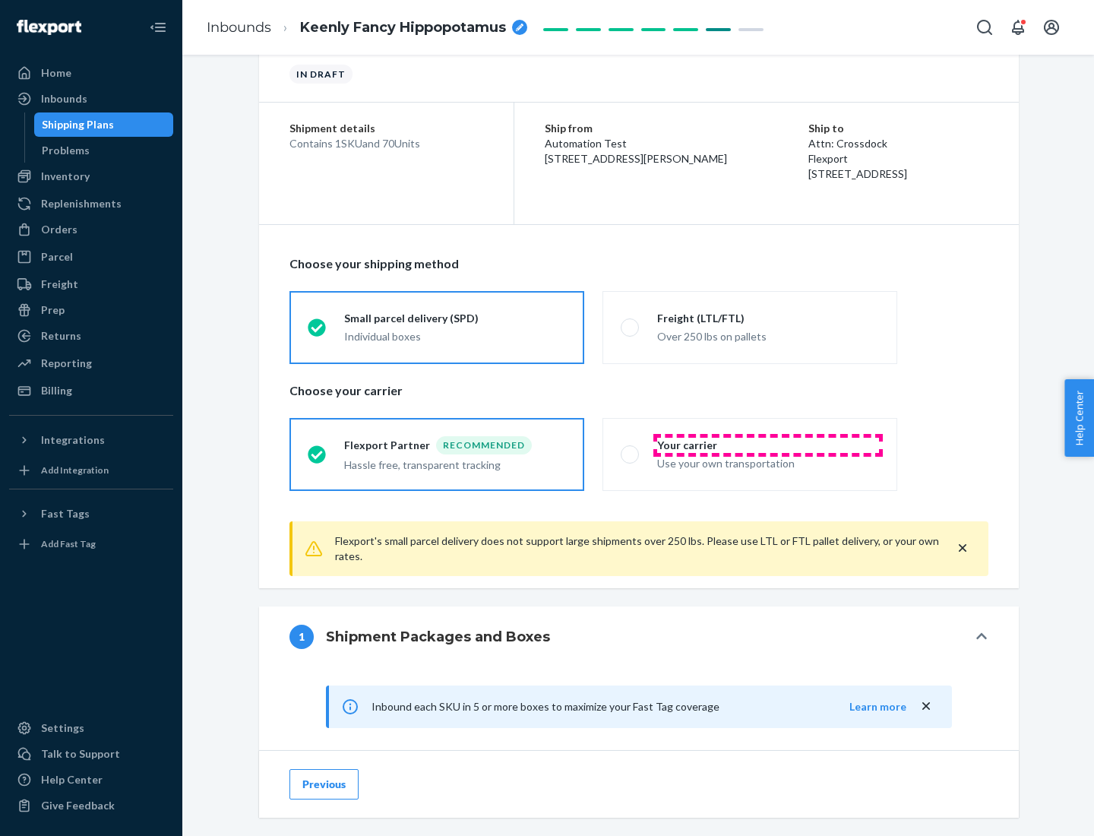
click at [768, 444] on div "Your carrier" at bounding box center [768, 445] width 222 height 15
click at [631, 449] on input "Your carrier Use your own transportation" at bounding box center [626, 454] width 10 height 10
radio input "true"
radio input "false"
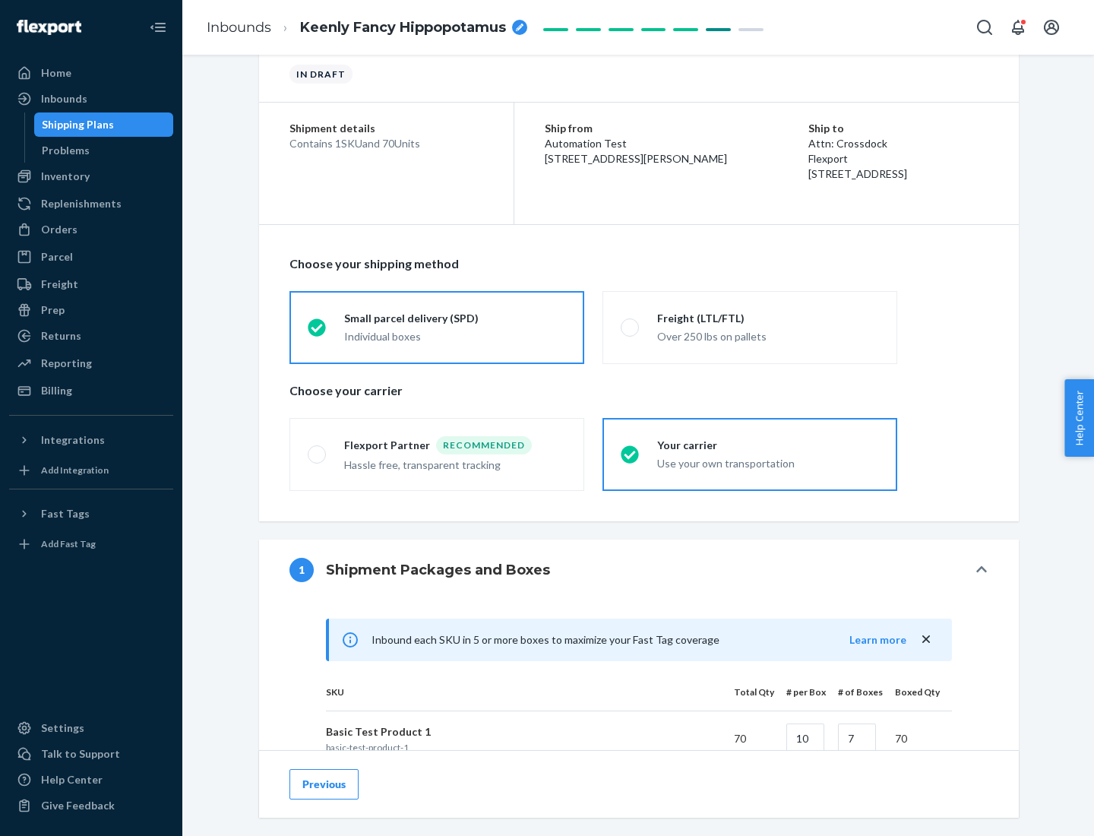
scroll to position [368, 0]
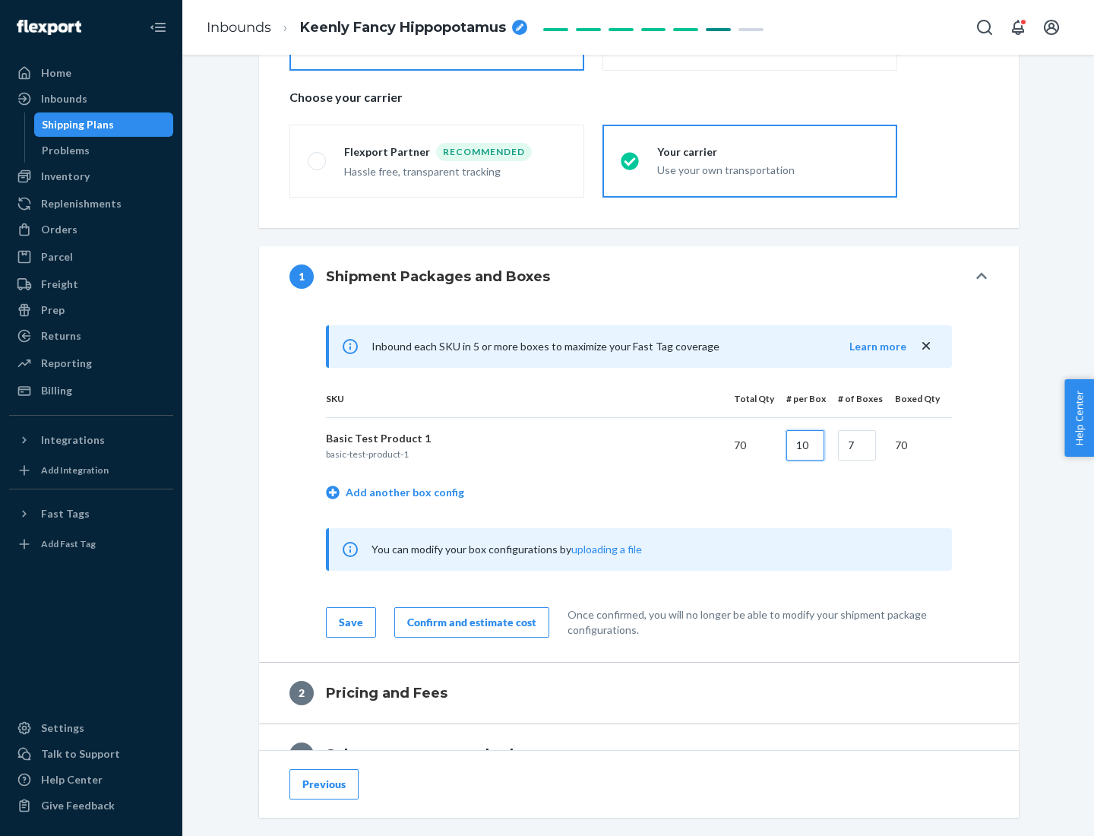
type input "10"
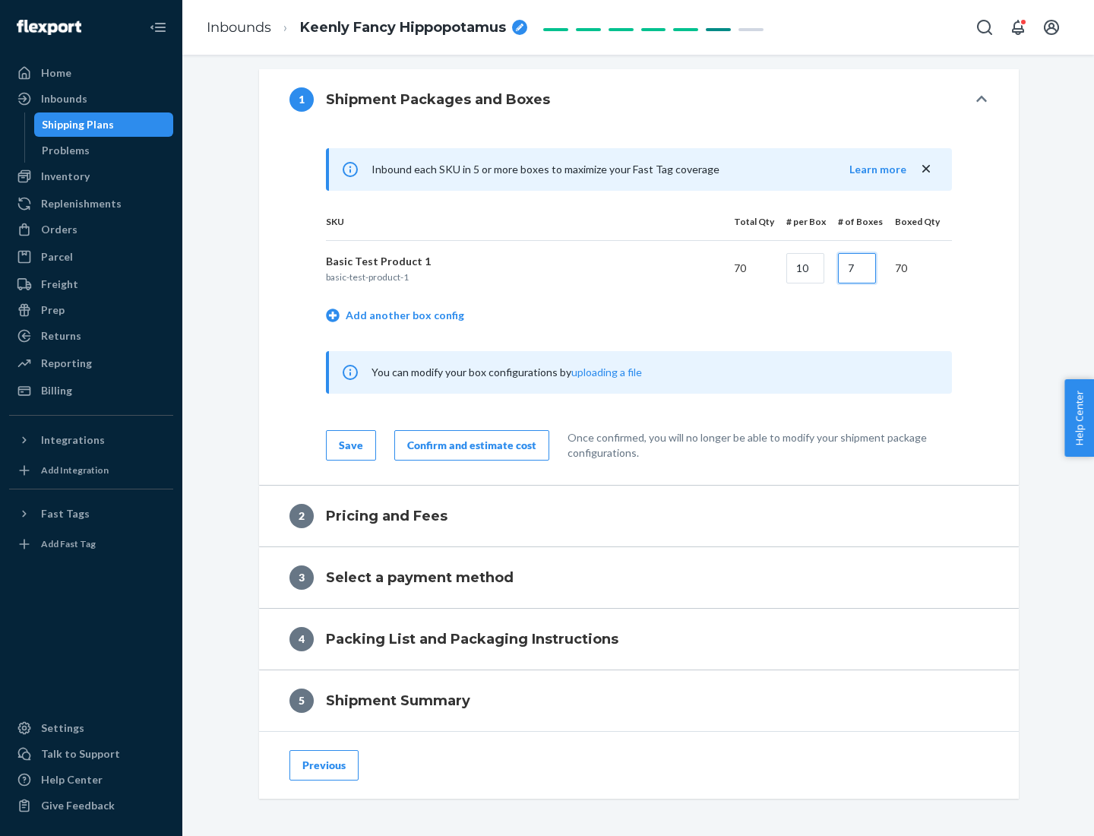
type input "7"
click at [469, 444] on div "Confirm and estimate cost" at bounding box center [471, 445] width 129 height 15
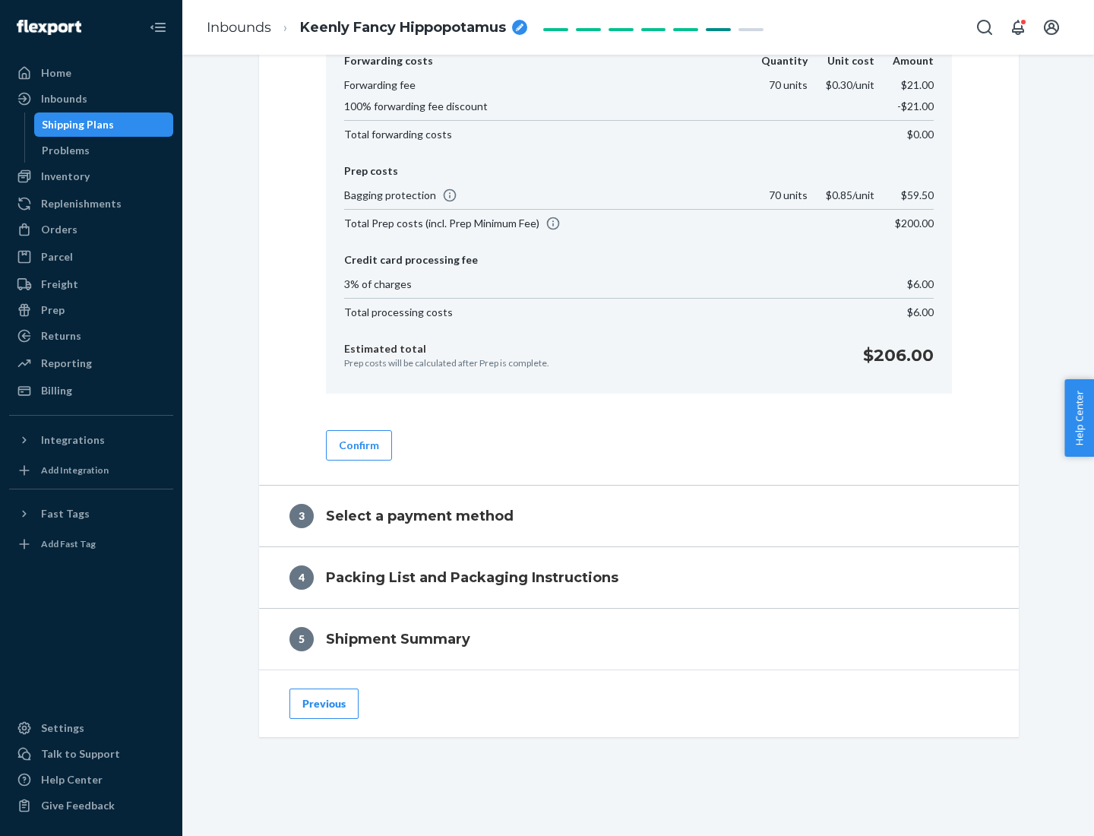
click at [358, 444] on button "Confirm" at bounding box center [359, 445] width 66 height 30
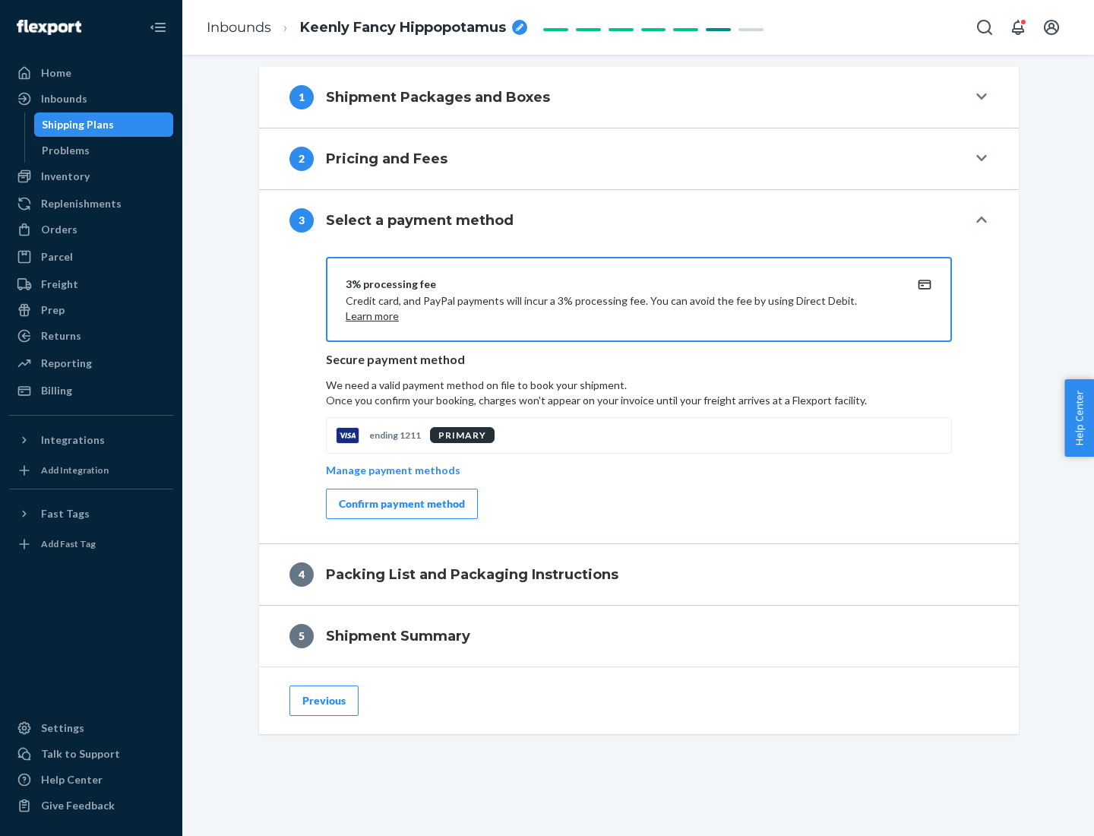
scroll to position [548, 0]
click at [400, 504] on div "Confirm payment method" at bounding box center [402, 503] width 126 height 15
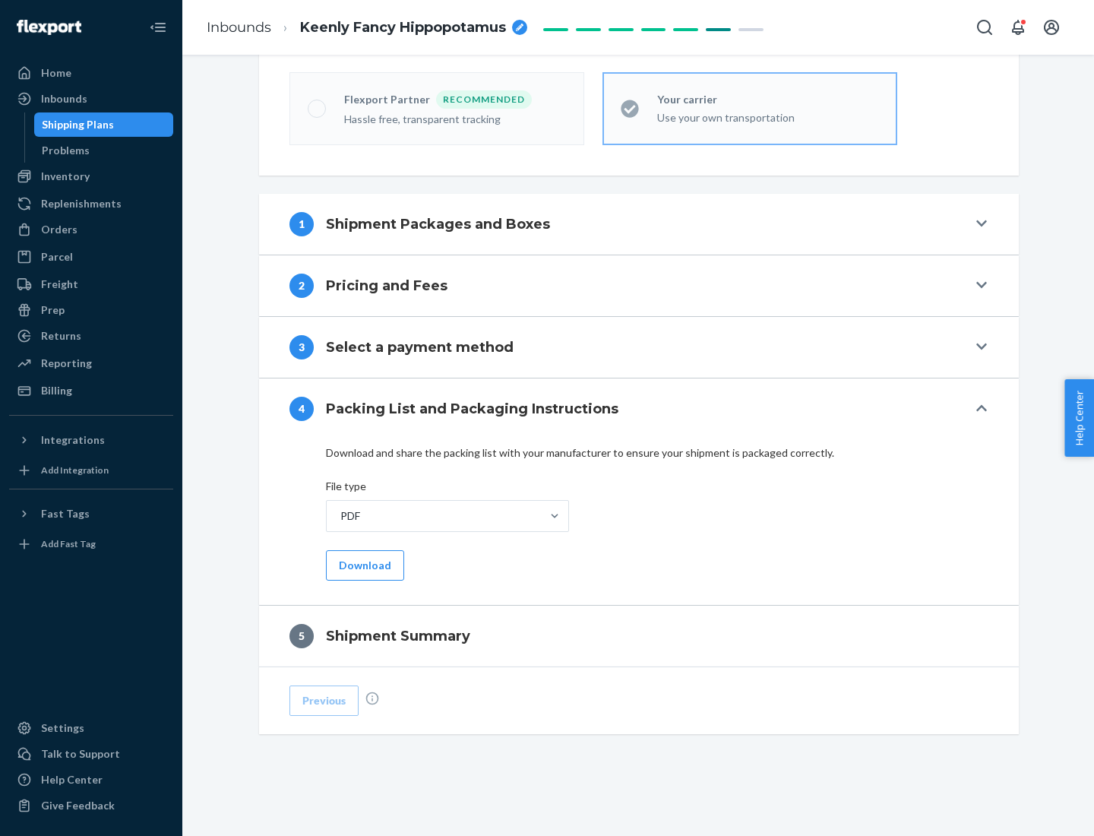
scroll to position [421, 0]
click at [363, 564] on button "Download" at bounding box center [365, 565] width 78 height 30
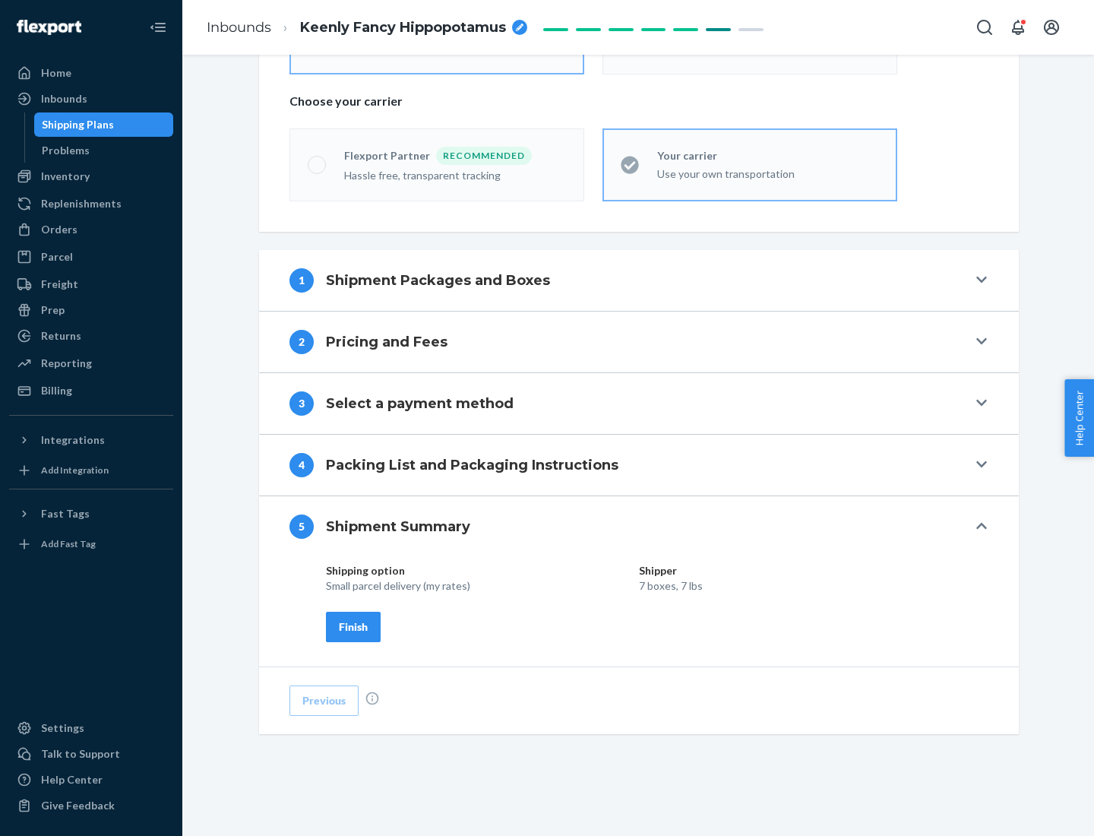
scroll to position [365, 0]
